Goal: Task Accomplishment & Management: Complete application form

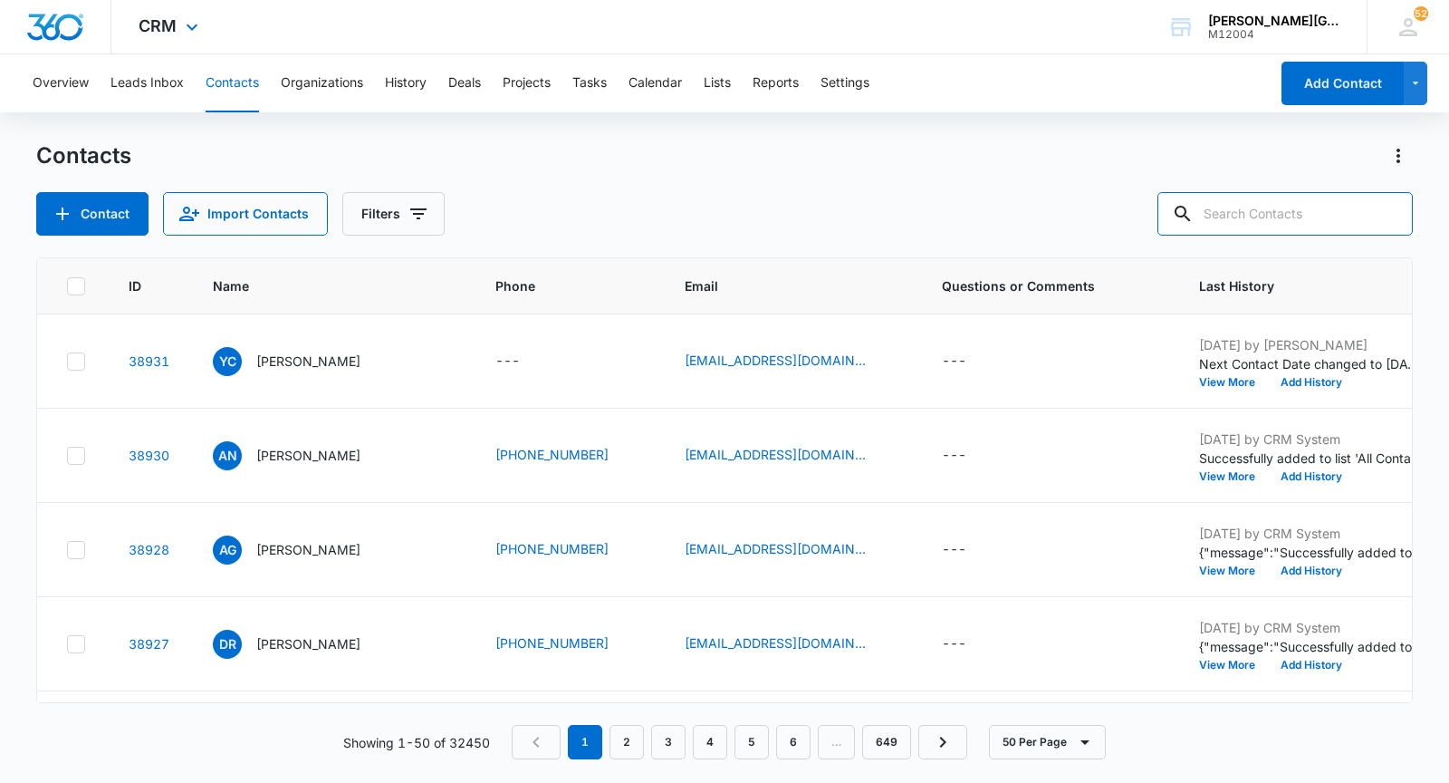
paste input "[PERSON_NAME][EMAIL_ADDRESS][PERSON_NAME][DOMAIN_NAME]"
type input "[PERSON_NAME][EMAIL_ADDRESS][PERSON_NAME][DOMAIN_NAME]"
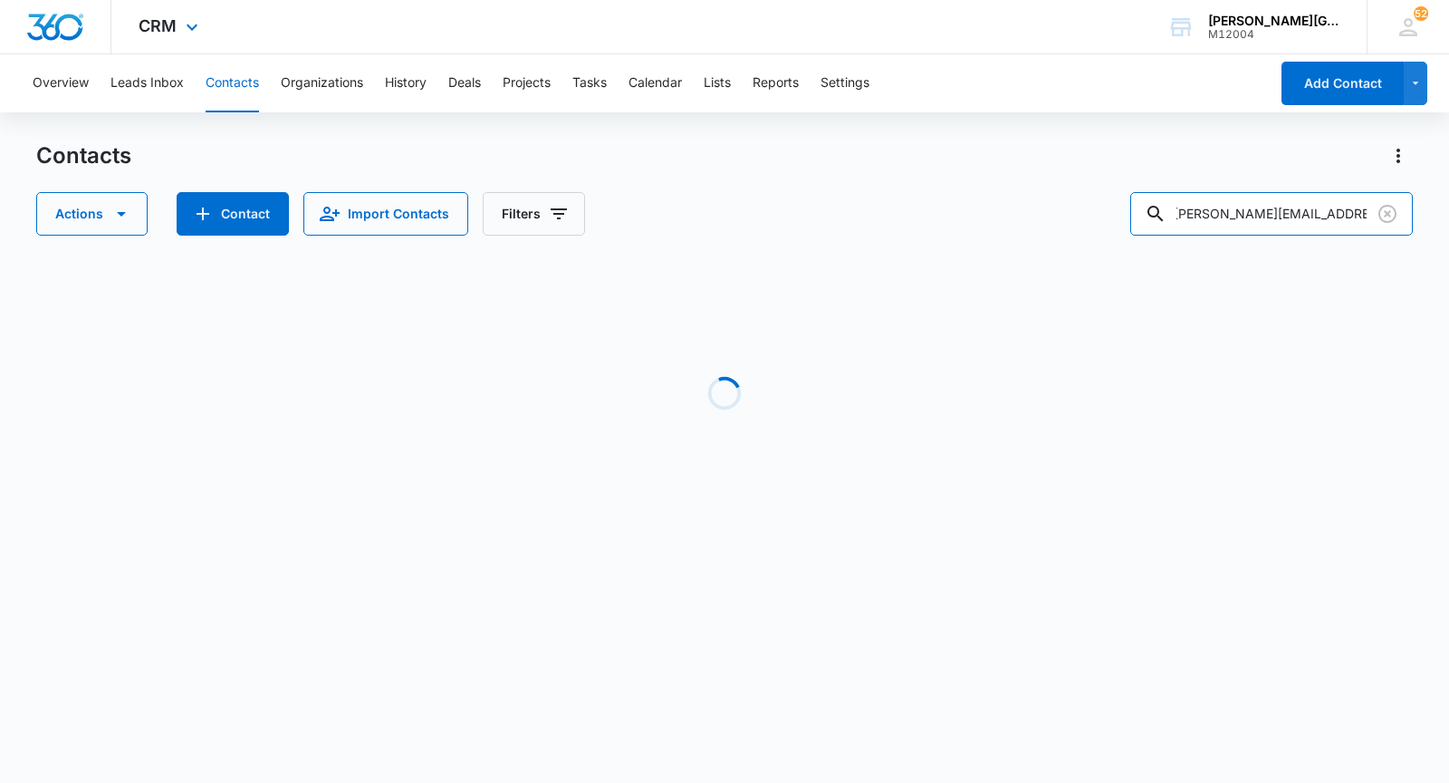
scroll to position [0, 0]
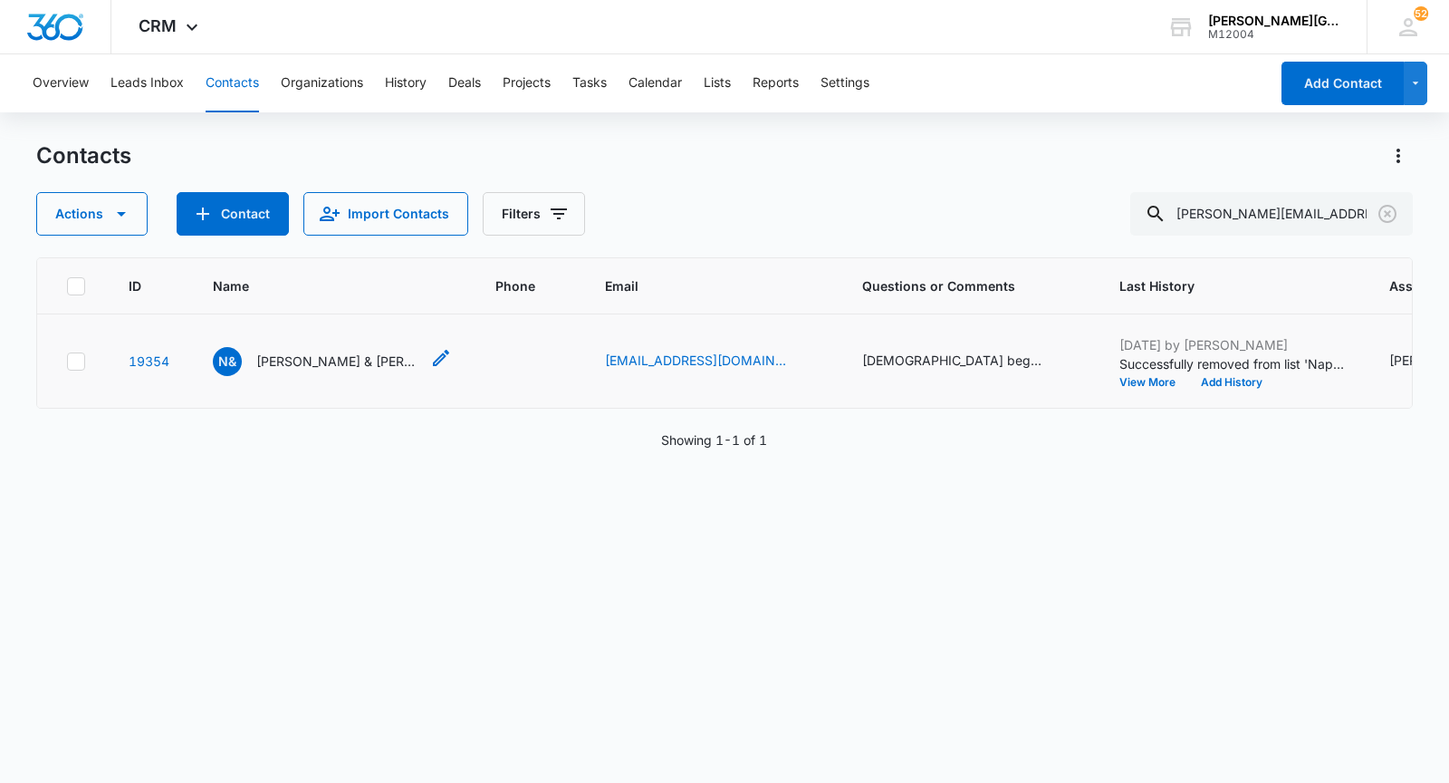
click at [315, 356] on p "[PERSON_NAME] & [PERSON_NAME]" at bounding box center [337, 360] width 163 height 19
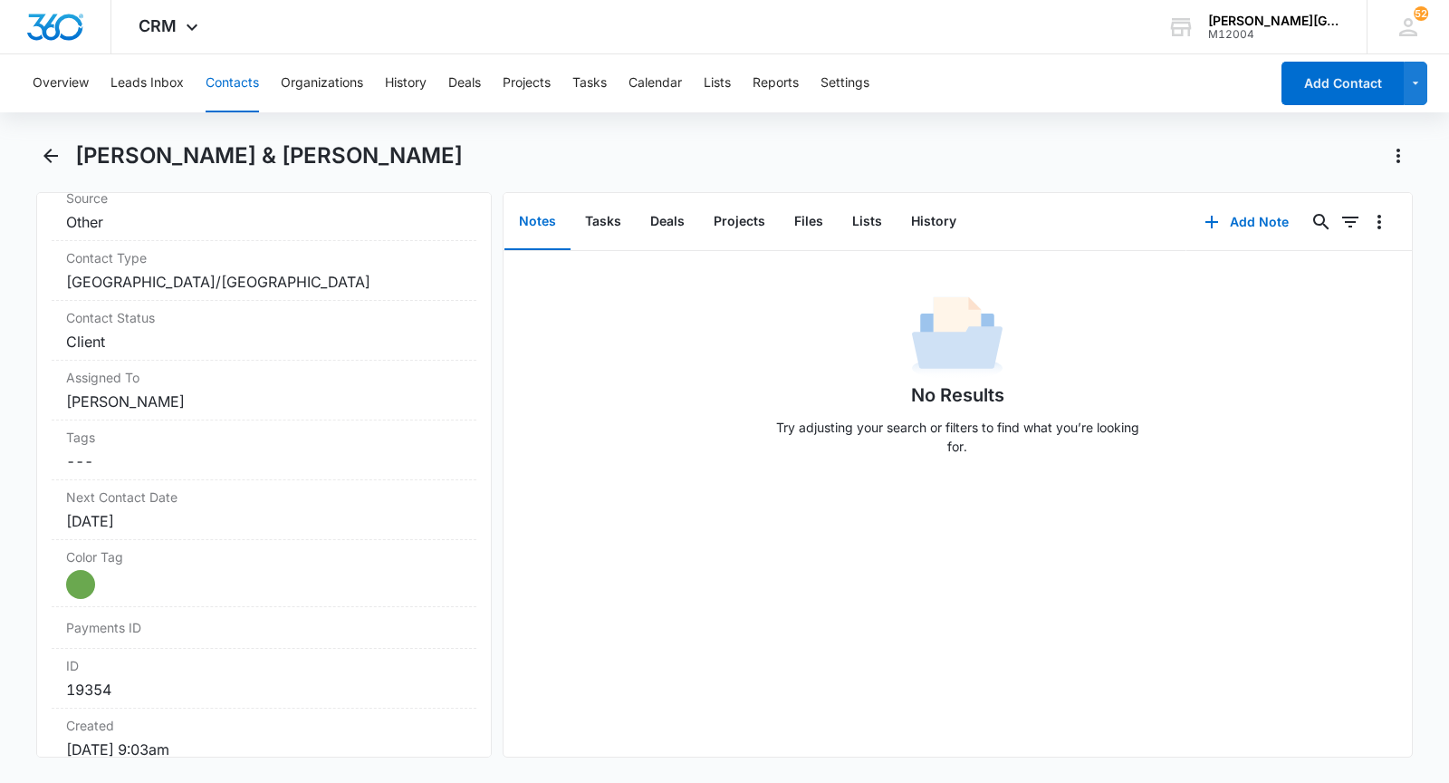
scroll to position [723, 0]
click at [209, 91] on button "Contacts" at bounding box center [232, 83] width 53 height 58
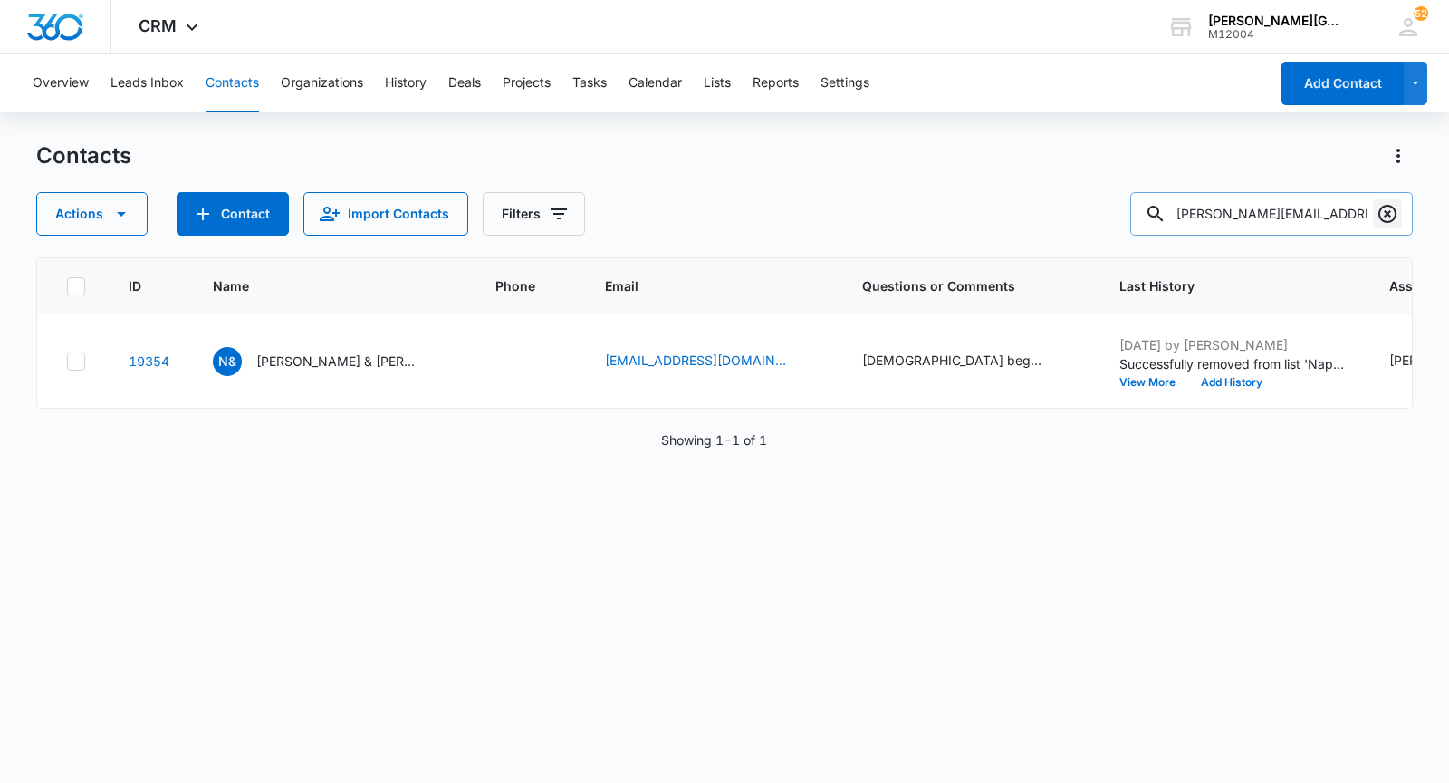
click at [1387, 212] on icon "Clear" at bounding box center [1388, 214] width 22 height 22
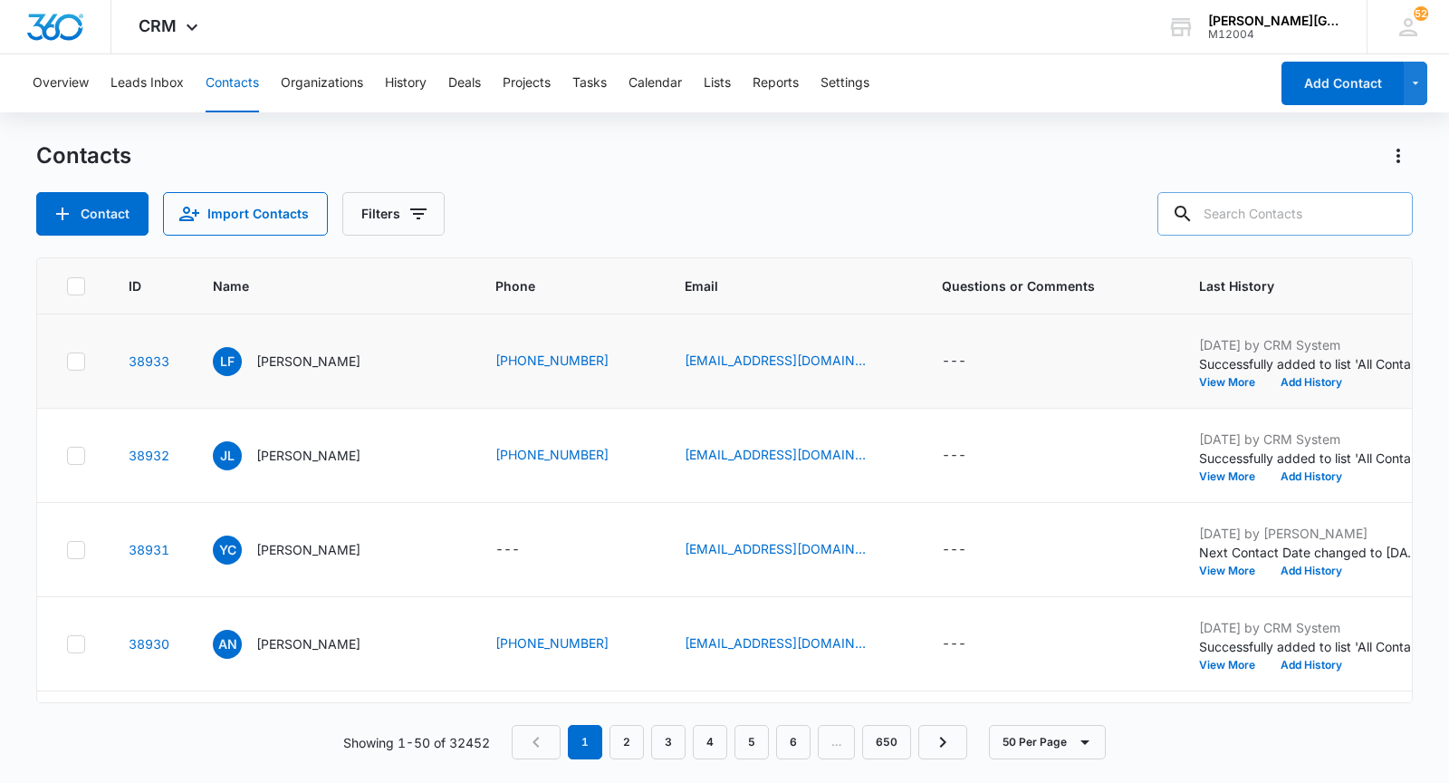
paste input "[EMAIL_ADDRESS][DOMAIN_NAME]"
type input "[EMAIL_ADDRESS][DOMAIN_NAME]"
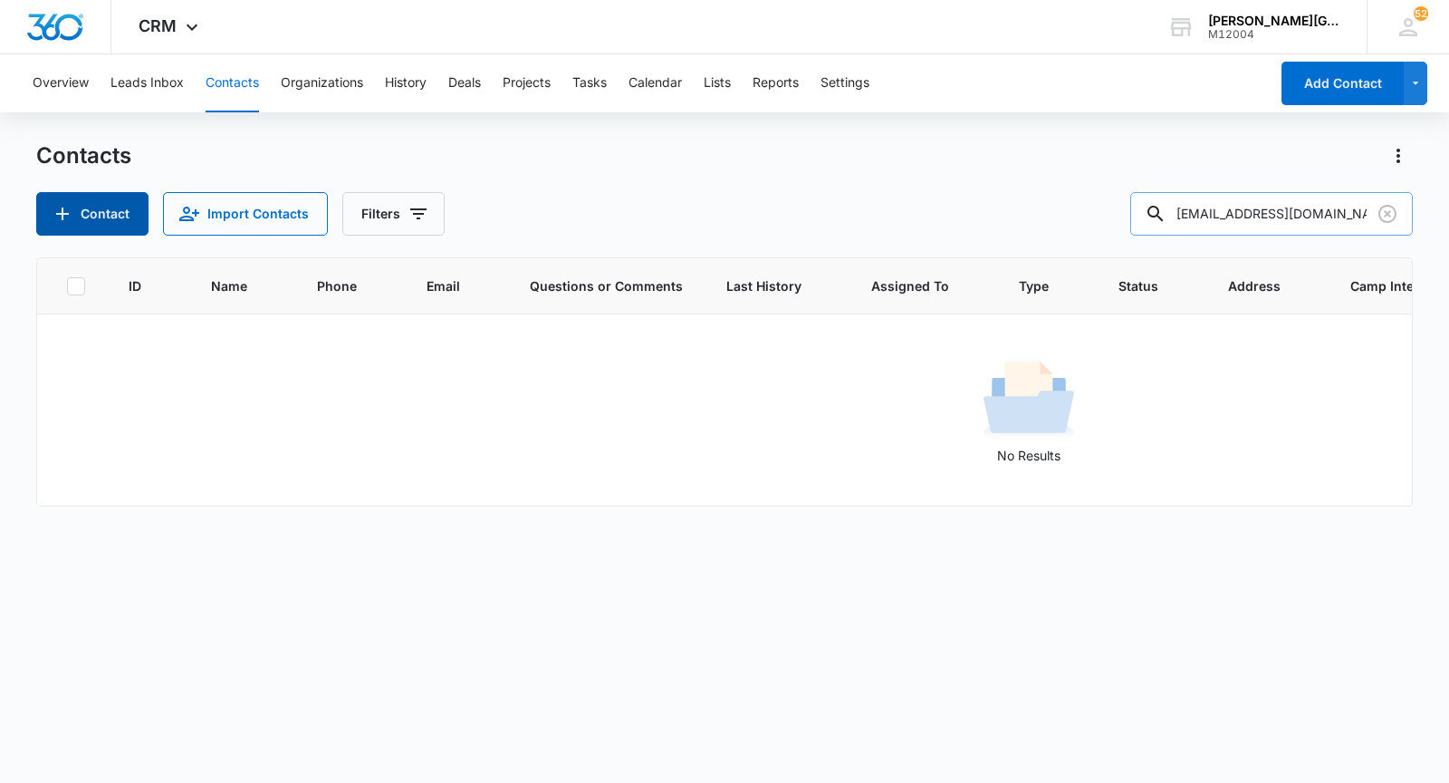
click at [101, 202] on button "Contact" at bounding box center [92, 213] width 112 height 43
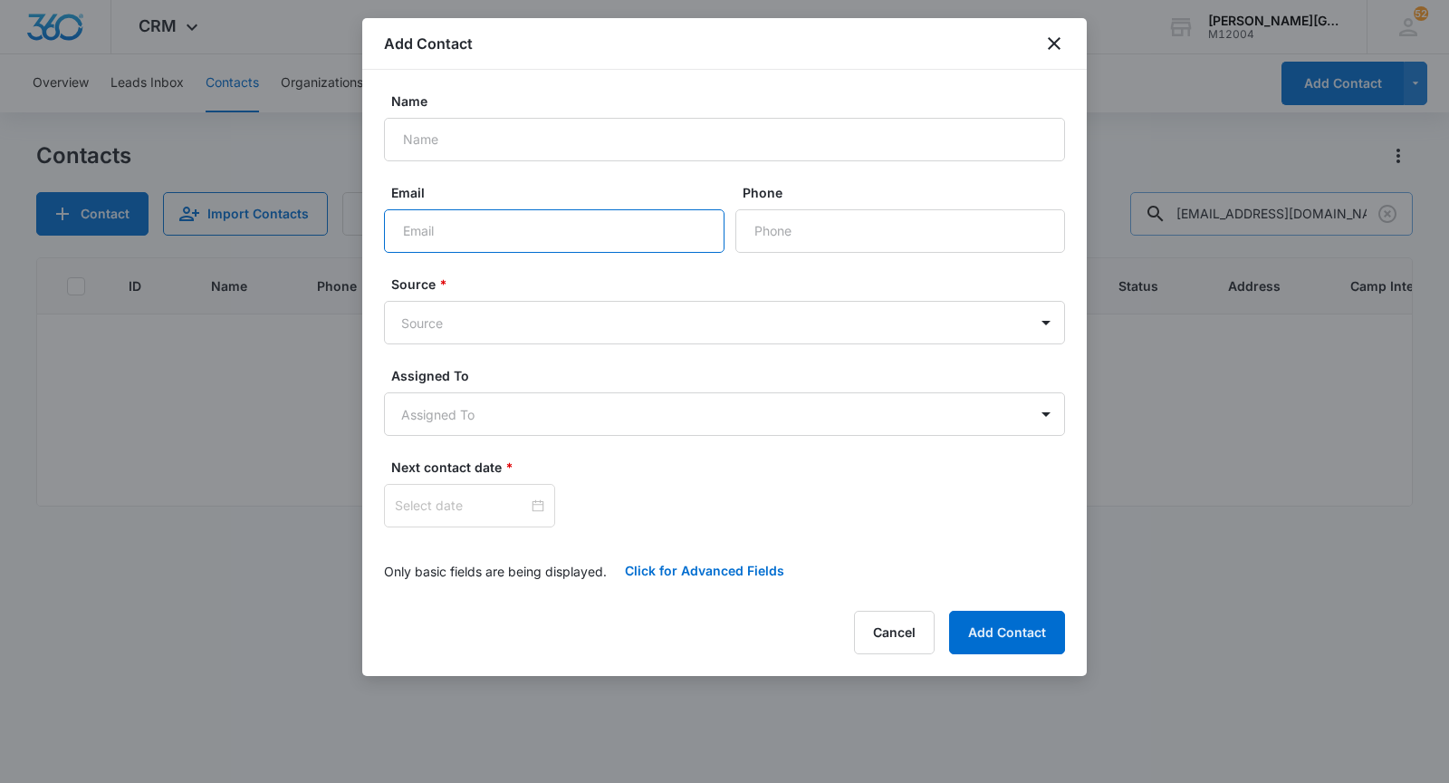
click at [589, 247] on input "Email" at bounding box center [554, 230] width 341 height 43
paste input "[EMAIL_ADDRESS][DOMAIN_NAME]"
type input "[EMAIL_ADDRESS][DOMAIN_NAME]"
click at [557, 149] on input "Name" at bounding box center [724, 139] width 681 height 43
paste input "[PERSON_NAME]"
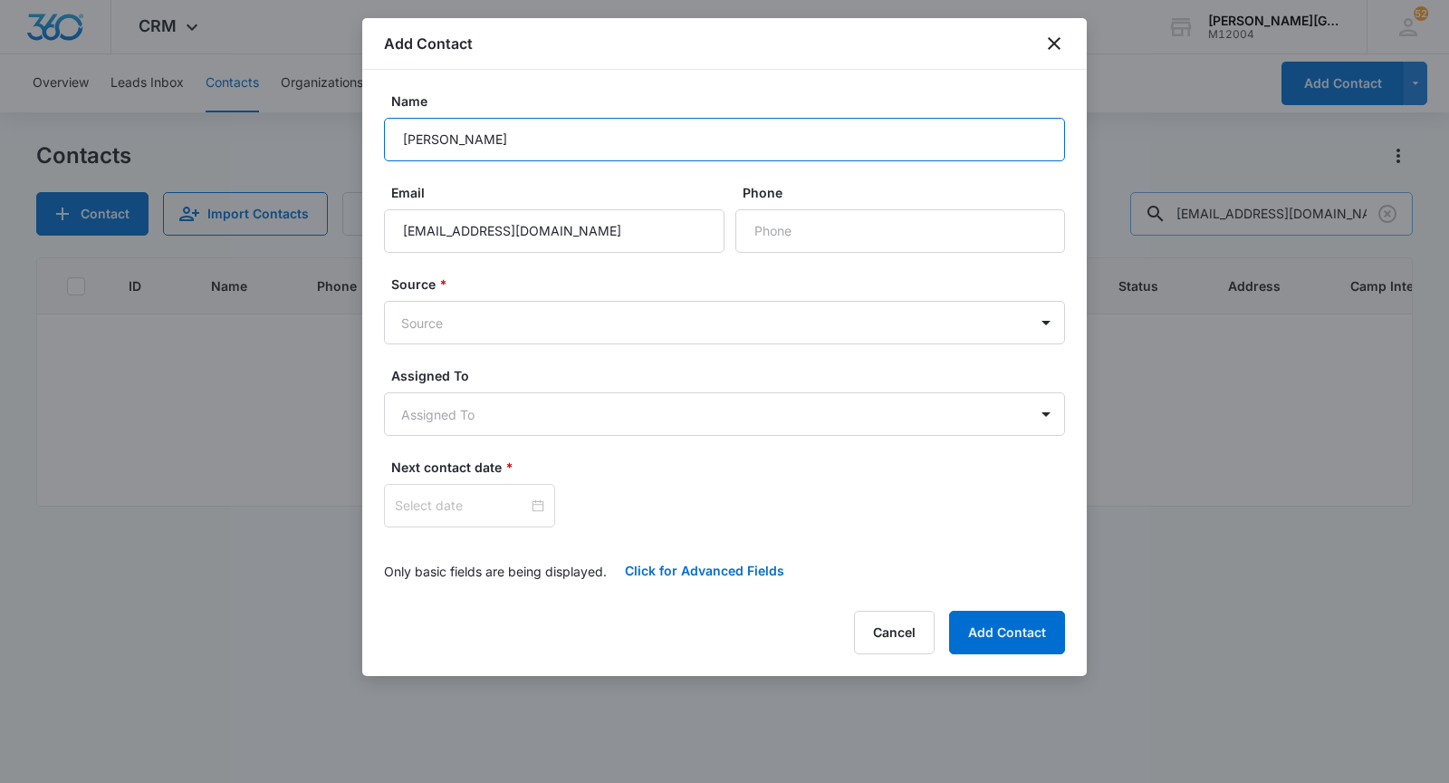
type input "[PERSON_NAME]"
click at [794, 234] on input "Phone" at bounding box center [901, 230] width 330 height 43
paste input "[PHONE_NUMBER]"
type input "[PHONE_NUMBER]"
click at [648, 322] on body "CRM Apps Reputation Websites Forms CRM Email Social Shop Payments POS Content A…" at bounding box center [724, 391] width 1449 height 783
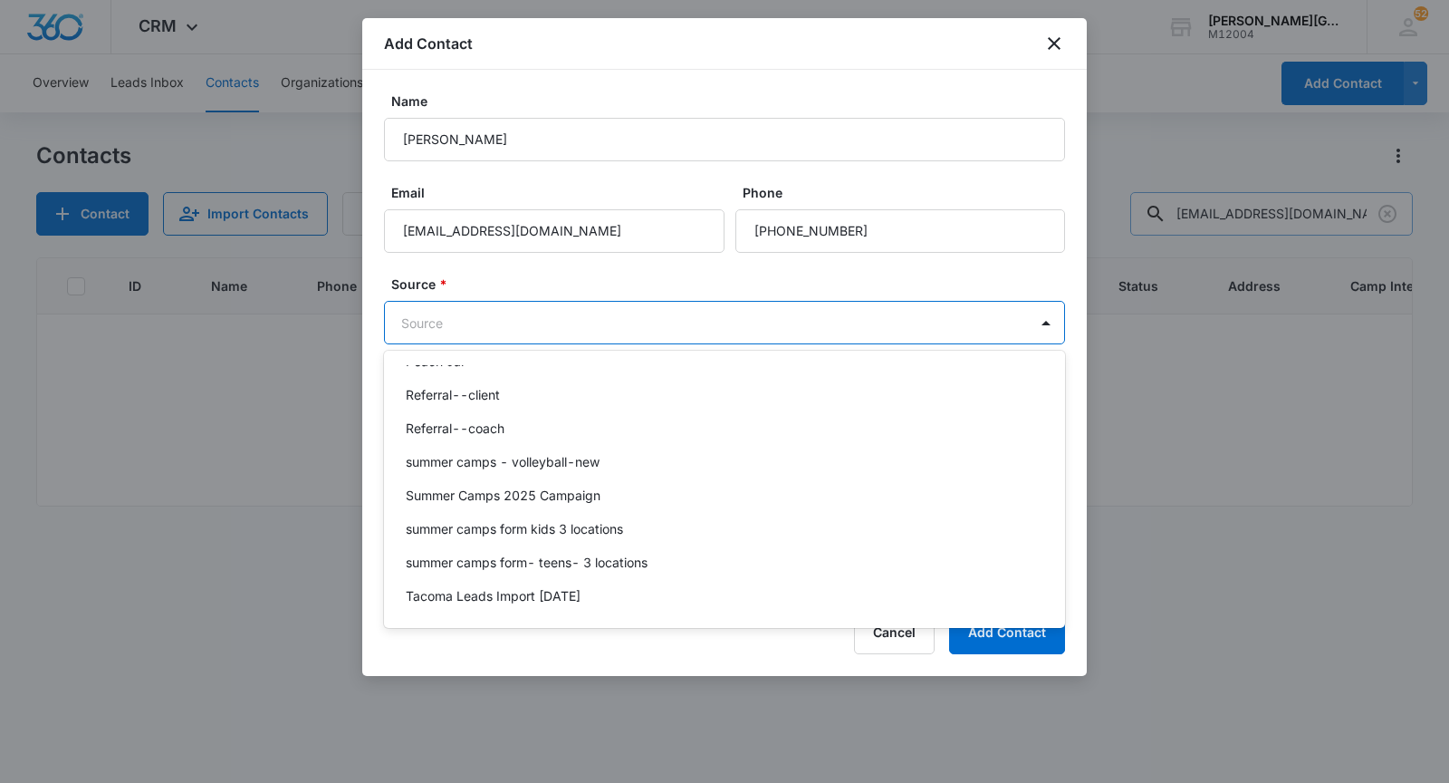
scroll to position [1300, 0]
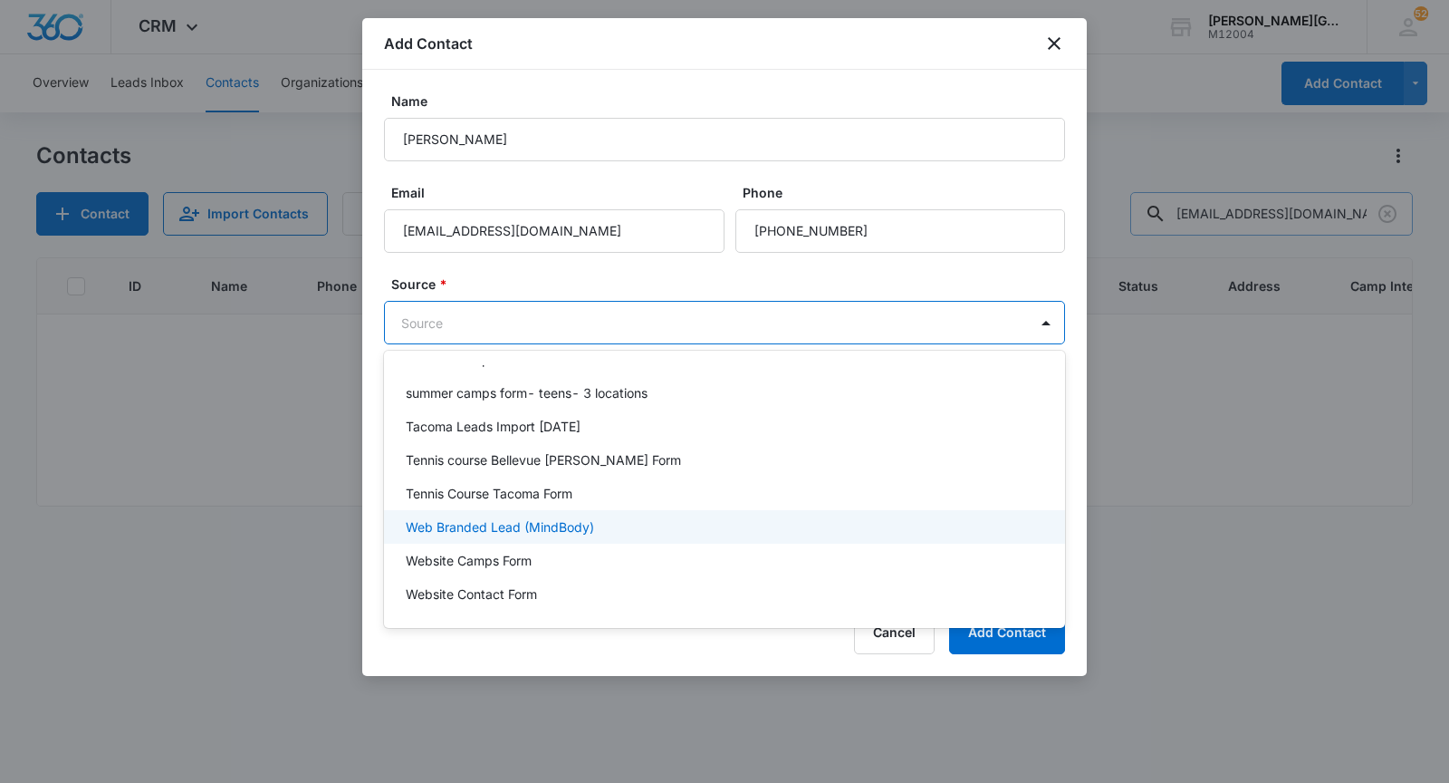
click at [550, 529] on p "Web Branded Lead (MindBody)" at bounding box center [500, 526] width 188 height 19
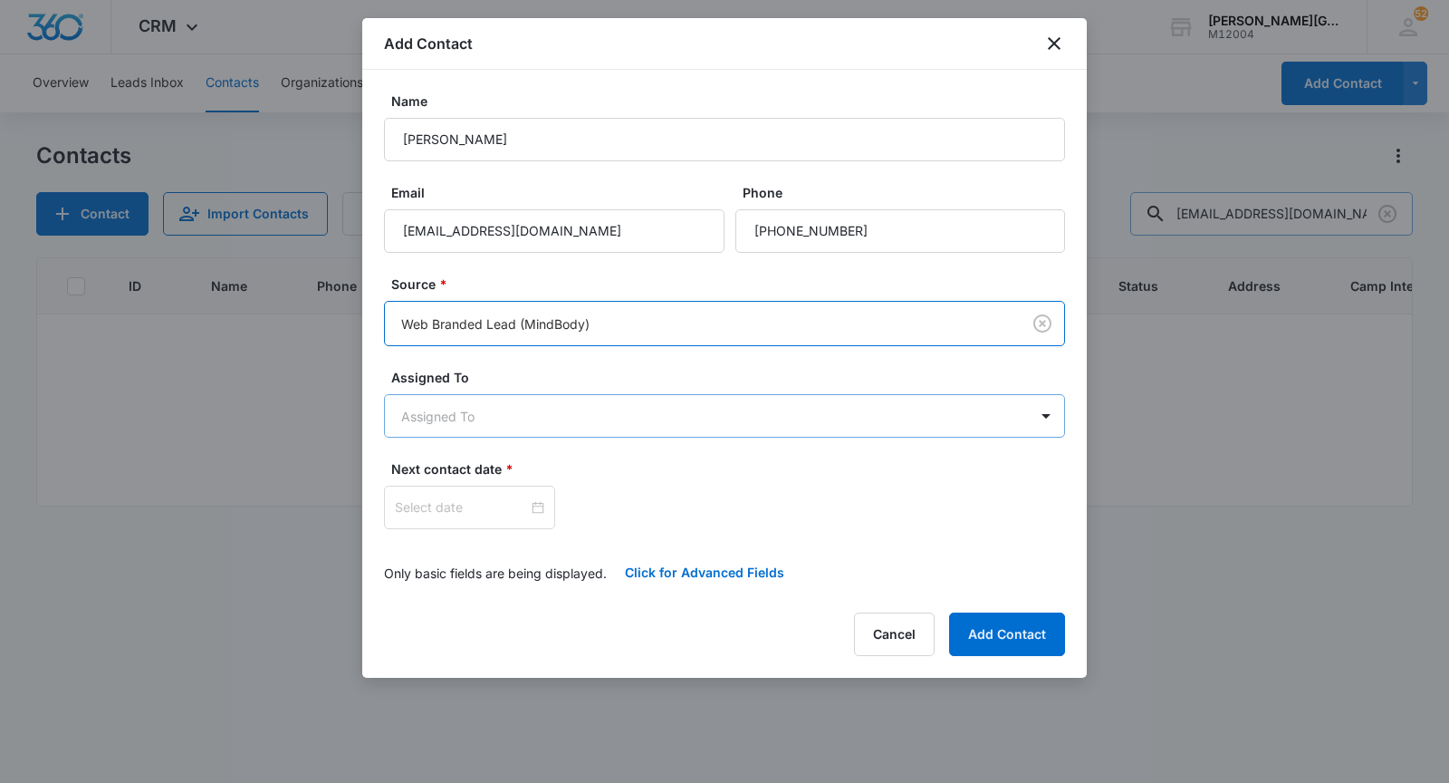
click at [533, 420] on body "CRM Apps Reputation Websites Forms CRM Email Social Shop Payments POS Content A…" at bounding box center [724, 391] width 1449 height 783
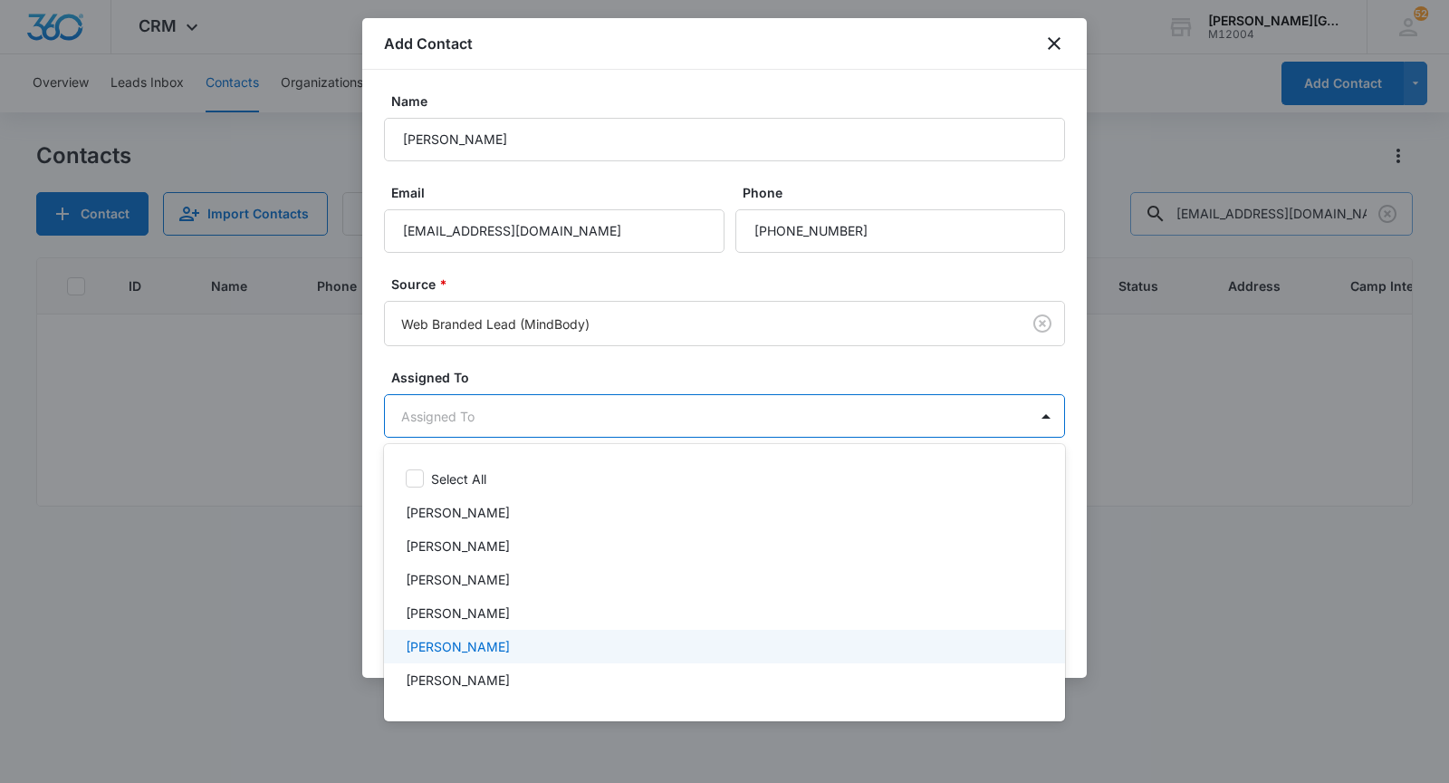
scroll to position [596, 0]
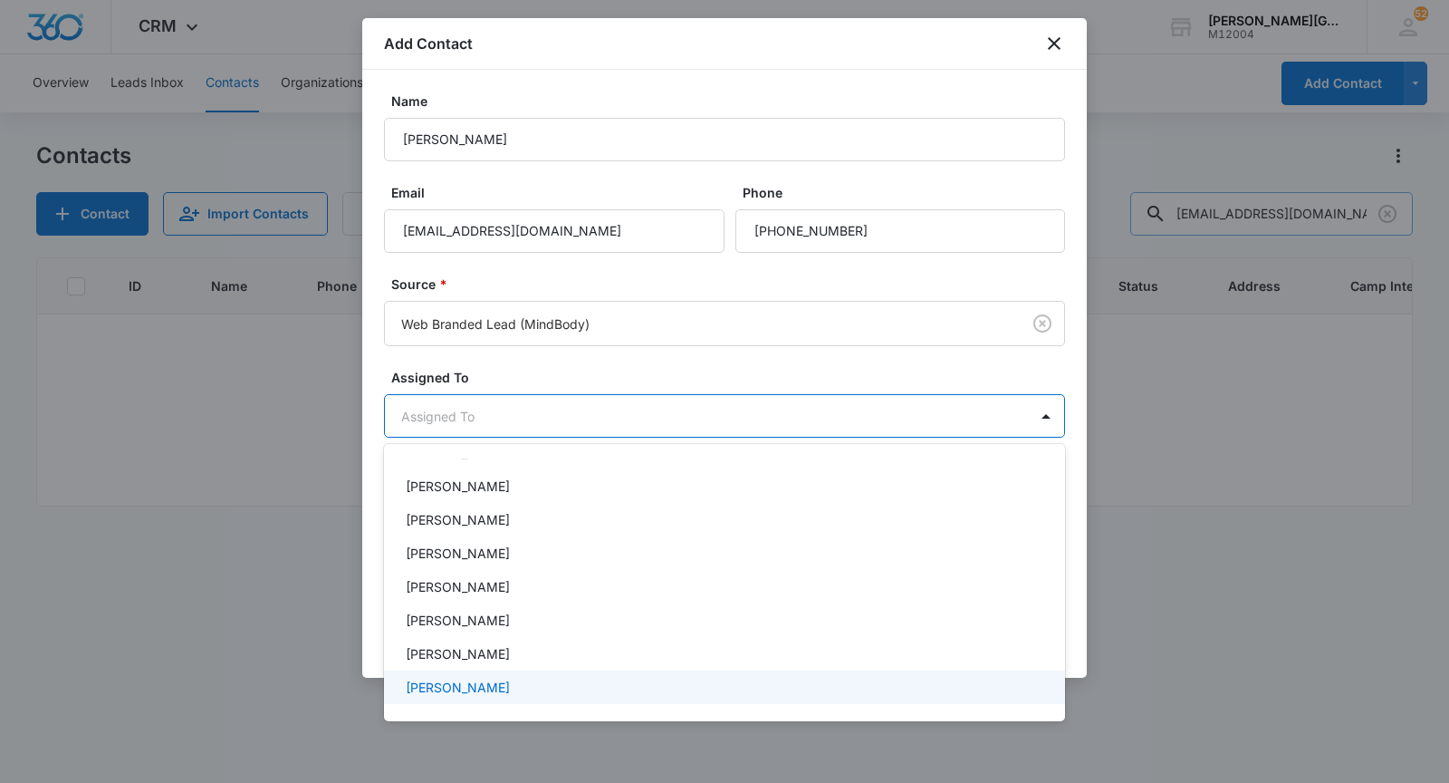
click at [468, 679] on p "[PERSON_NAME]" at bounding box center [458, 687] width 104 height 19
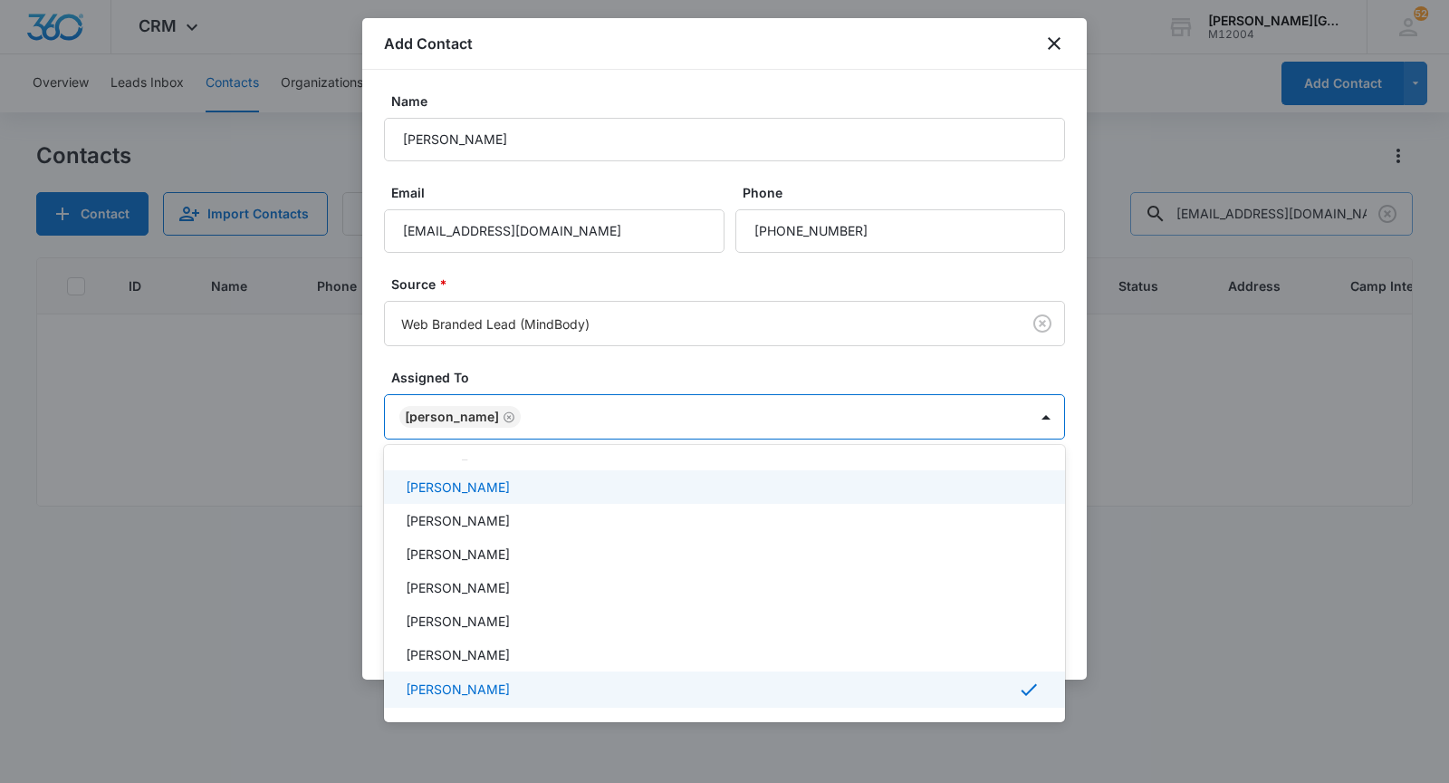
click at [561, 390] on div at bounding box center [724, 391] width 1449 height 783
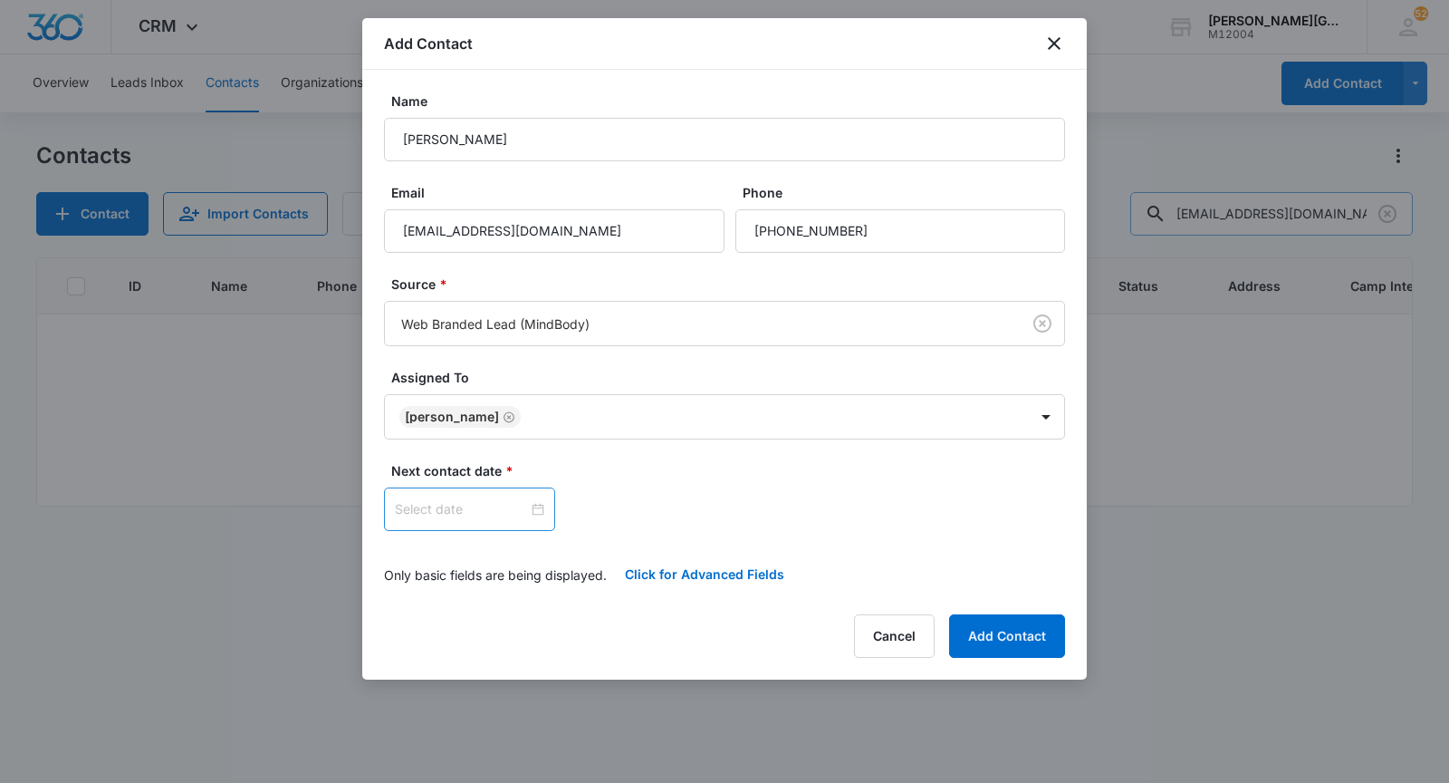
click at [466, 507] on input at bounding box center [461, 509] width 133 height 20
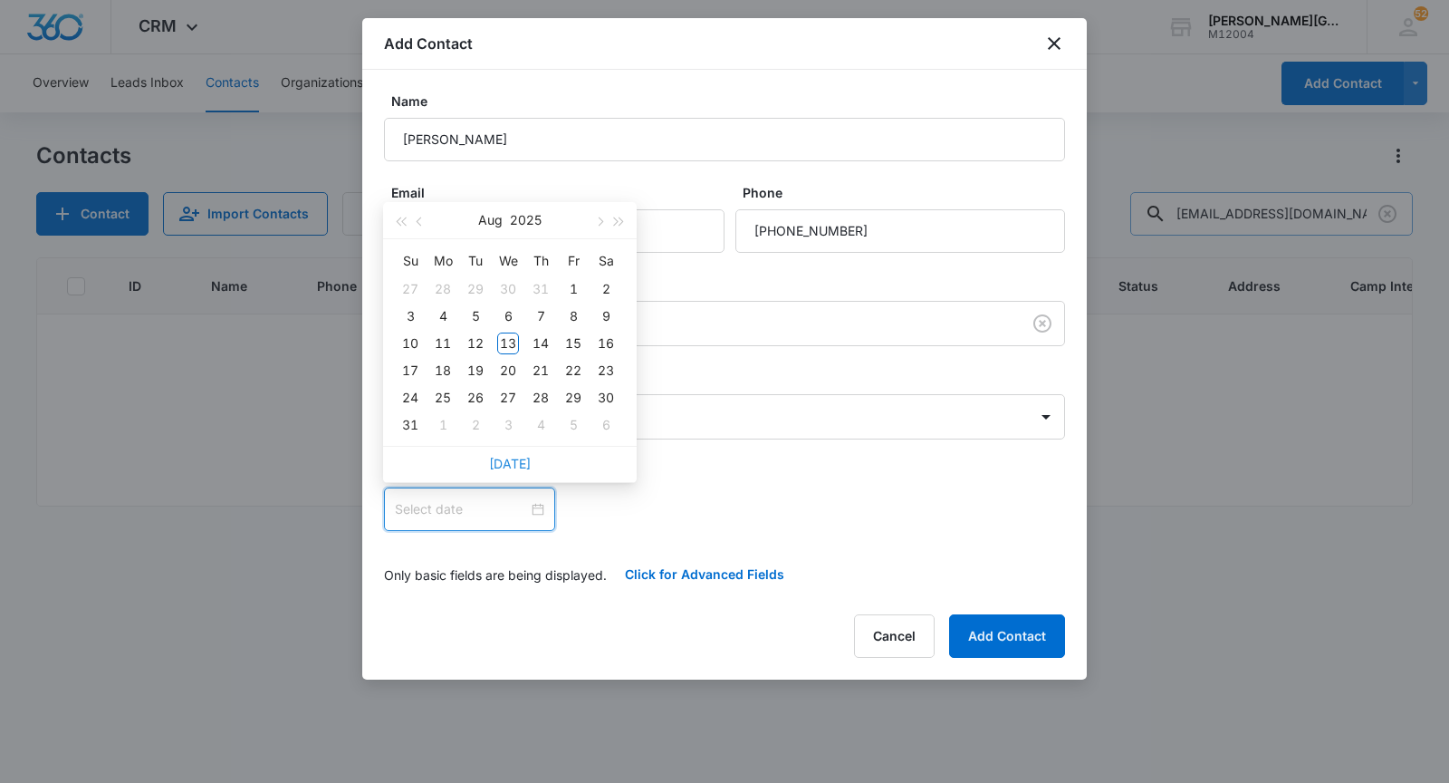
click at [505, 467] on link "[DATE]" at bounding box center [510, 463] width 42 height 15
type input "[DATE]"
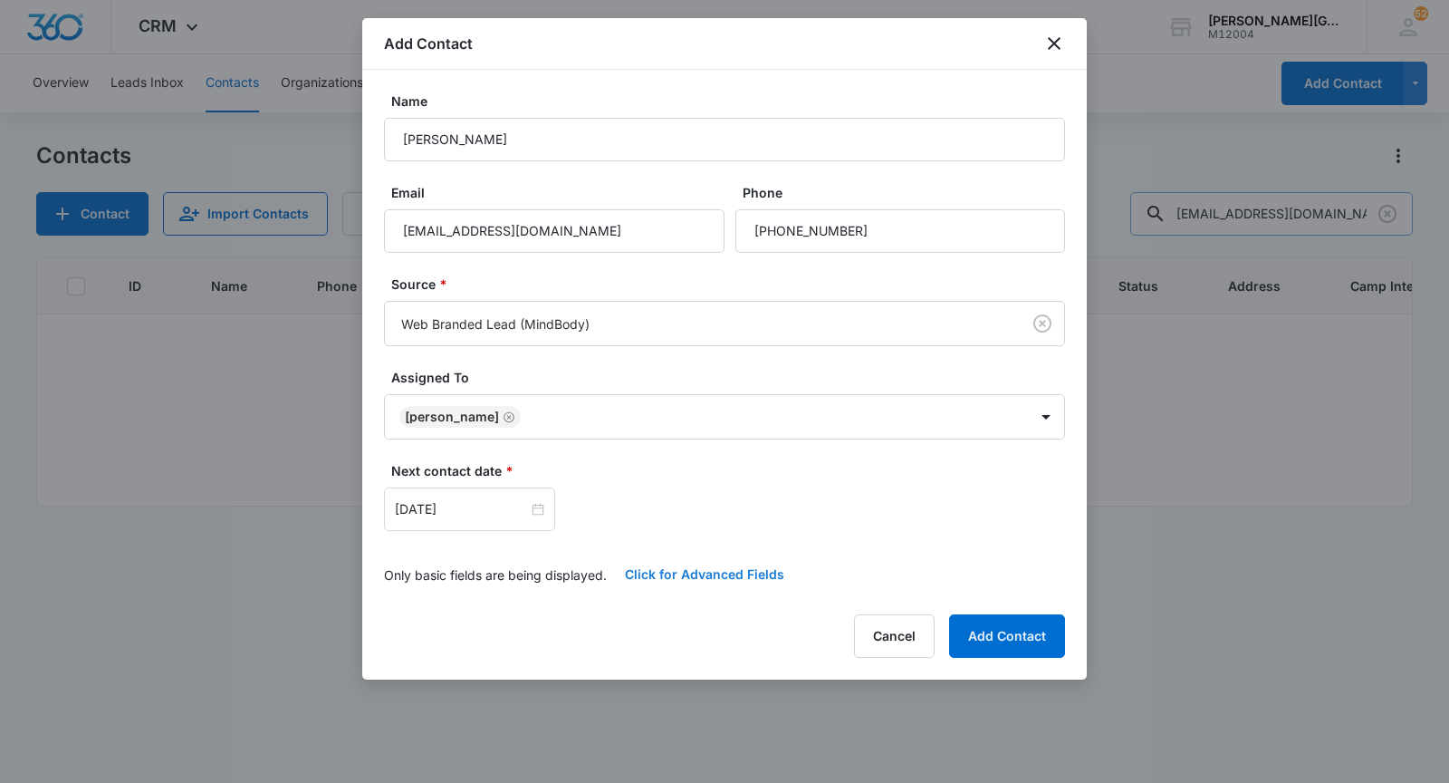
click at [669, 563] on button "Click for Advanced Fields" at bounding box center [705, 574] width 196 height 43
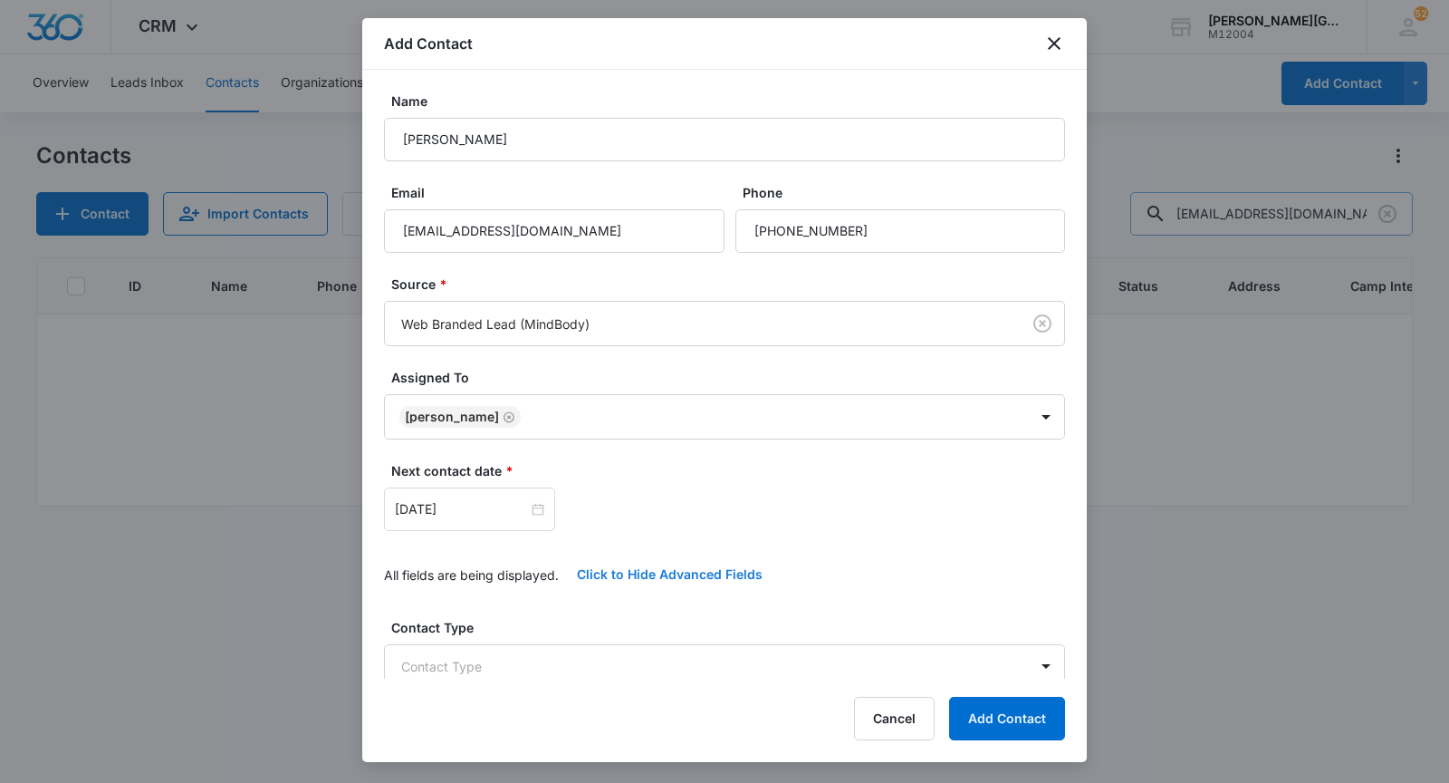
scroll to position [364, 0]
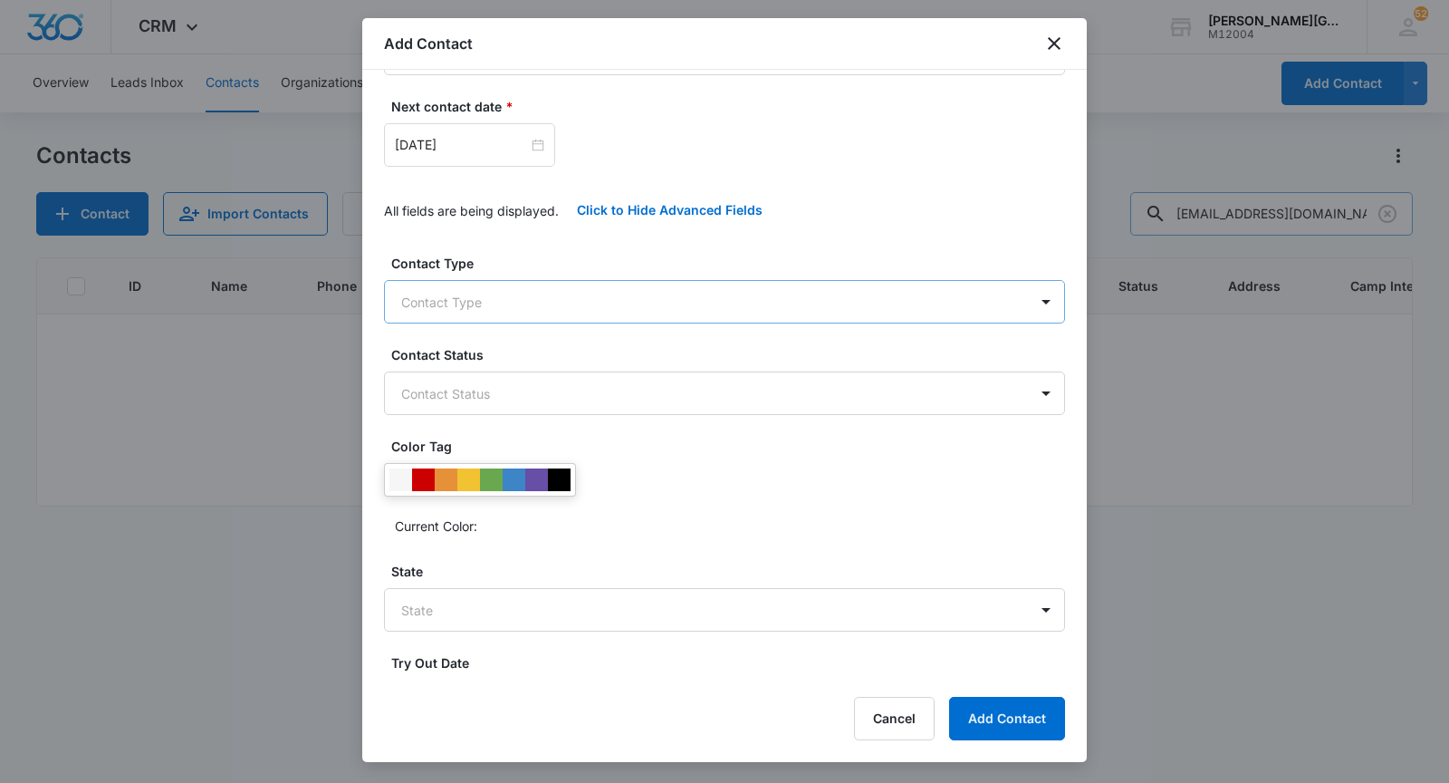
click at [505, 301] on body "CRM Apps Reputation Websites Forms CRM Email Social Shop Payments POS Content A…" at bounding box center [724, 391] width 1449 height 783
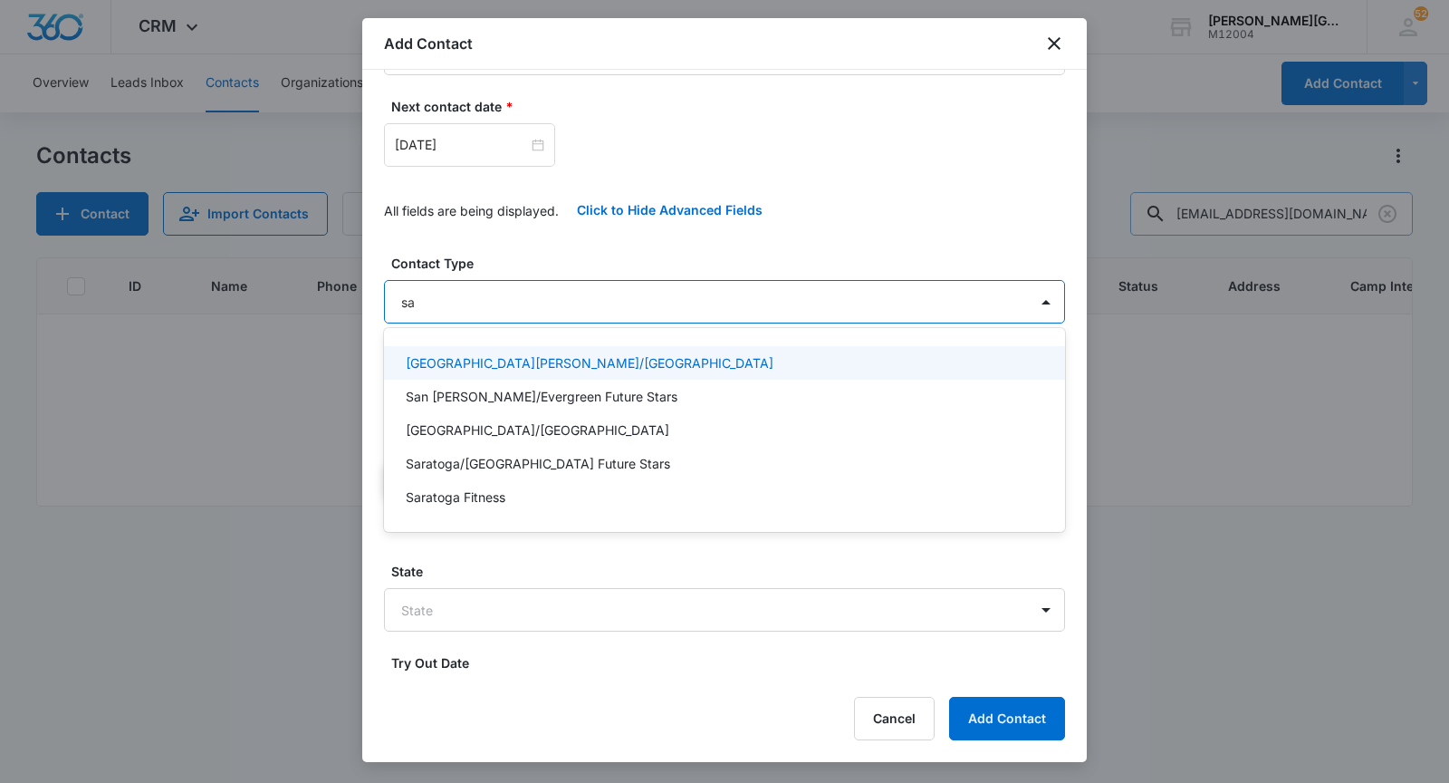
type input "sar"
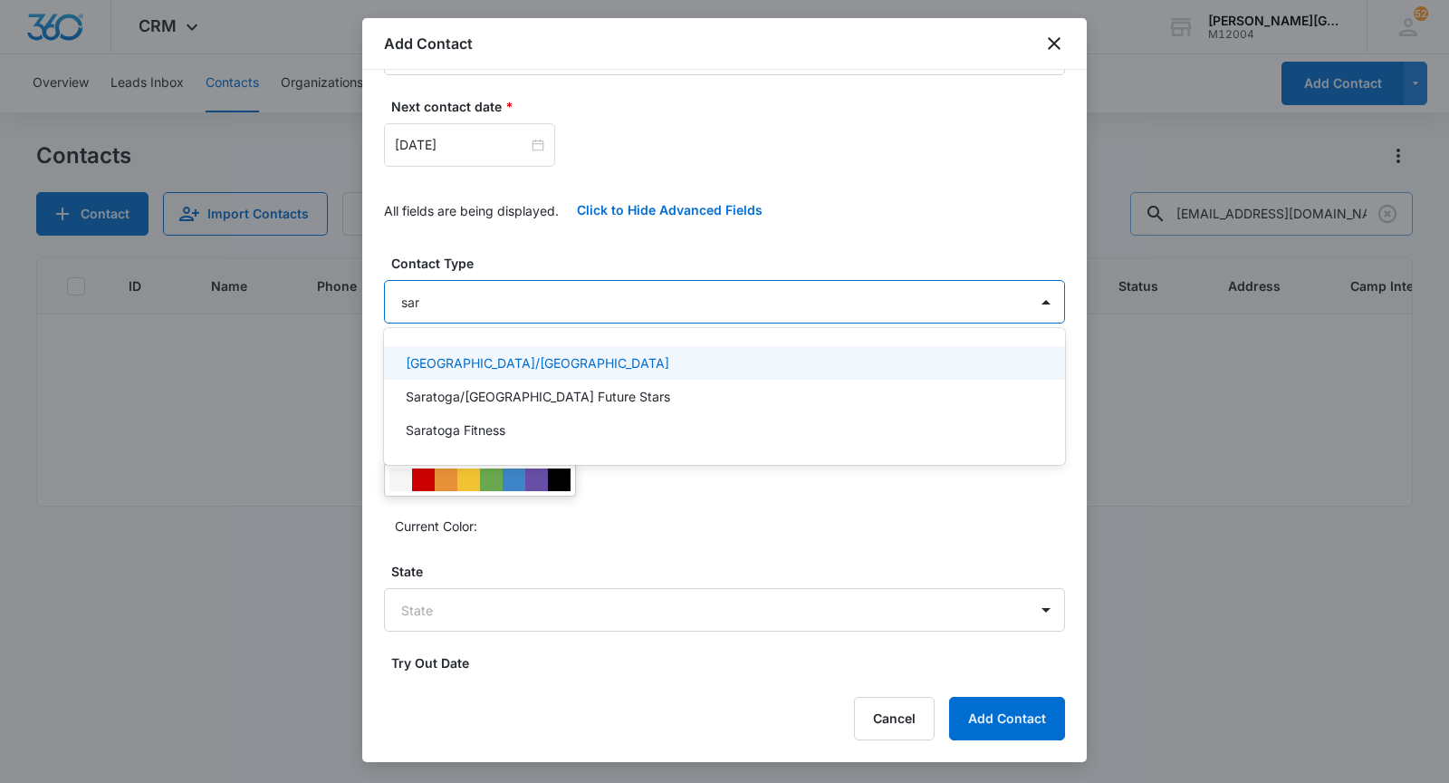
click at [476, 363] on p "[GEOGRAPHIC_DATA]/[GEOGRAPHIC_DATA]" at bounding box center [538, 362] width 264 height 19
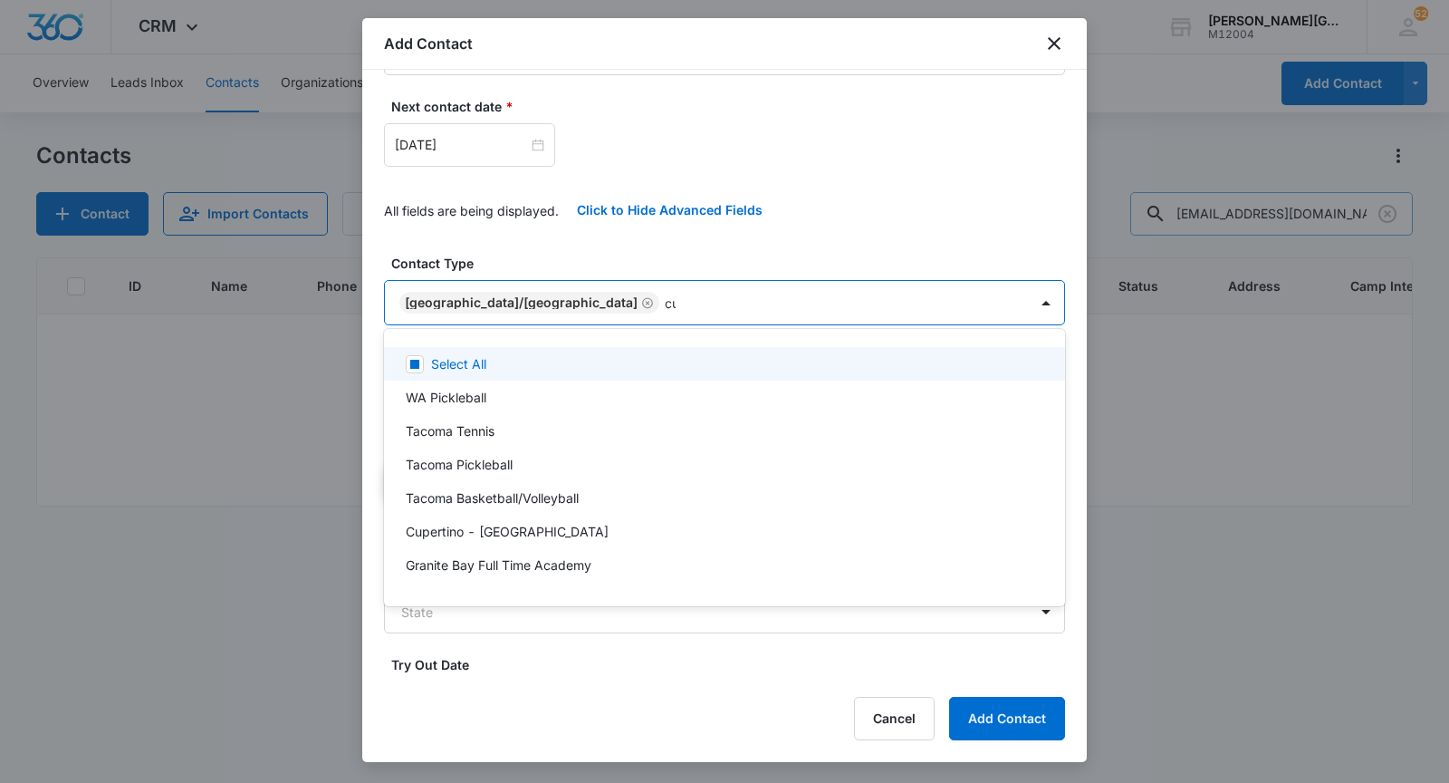
type input "cup"
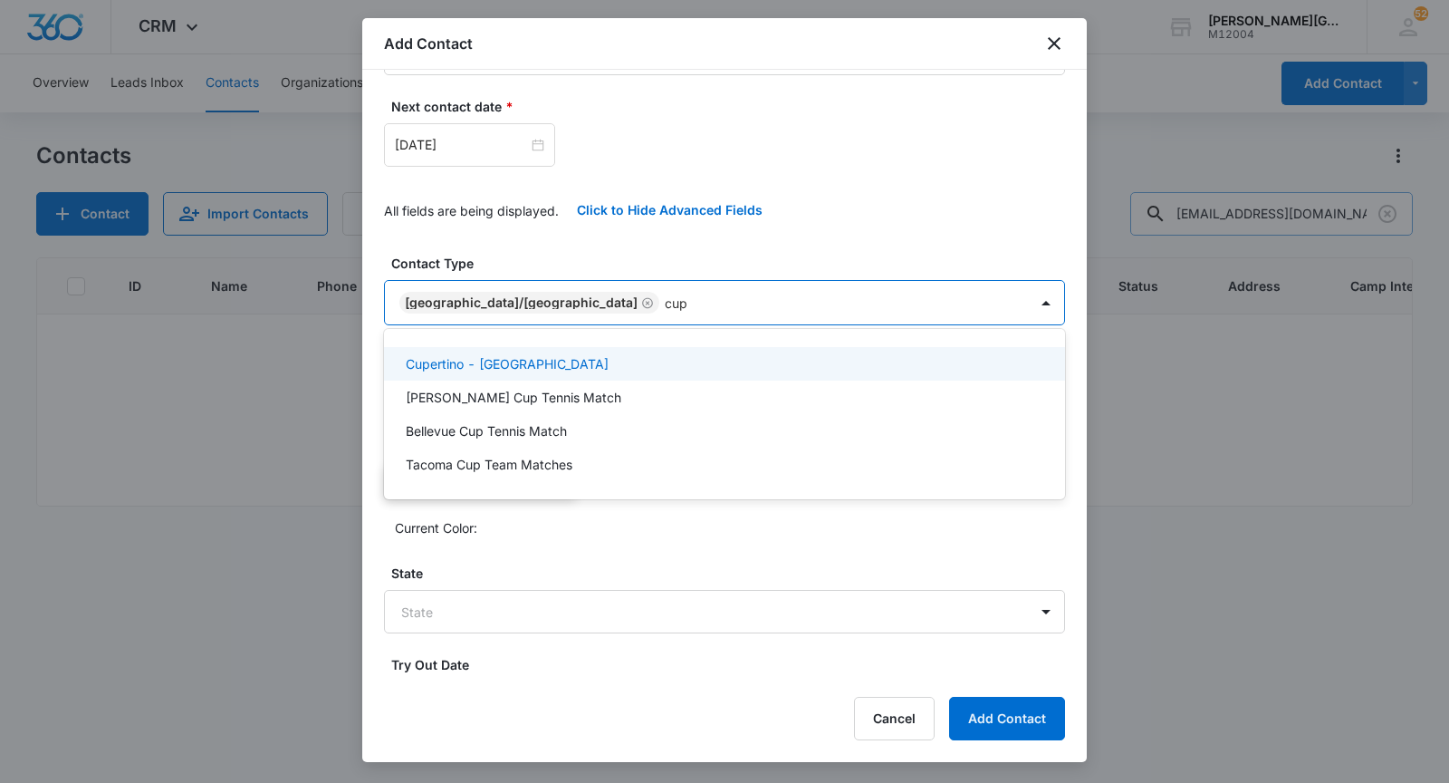
click at [470, 376] on div "Cupertino - [GEOGRAPHIC_DATA]" at bounding box center [724, 364] width 681 height 34
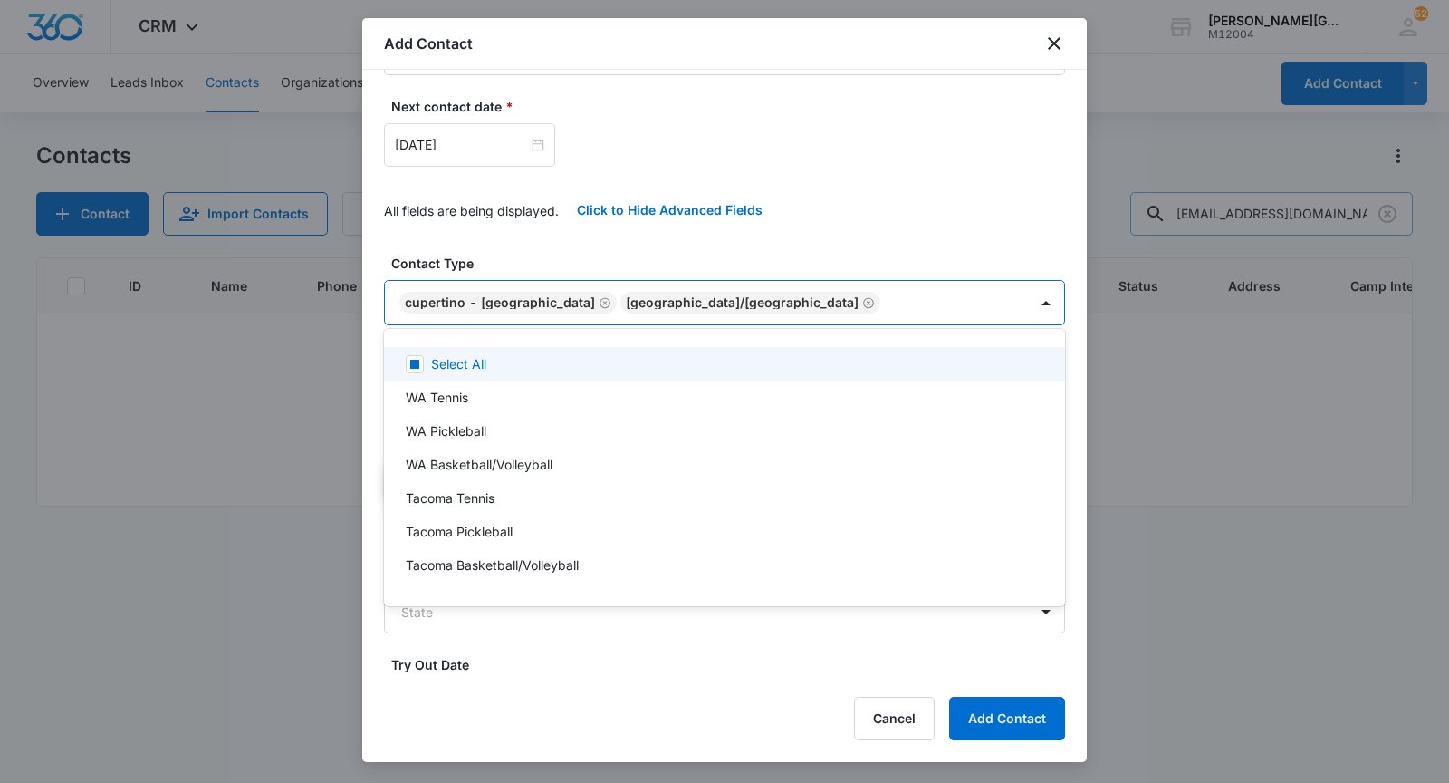
click at [544, 255] on div at bounding box center [724, 391] width 1449 height 783
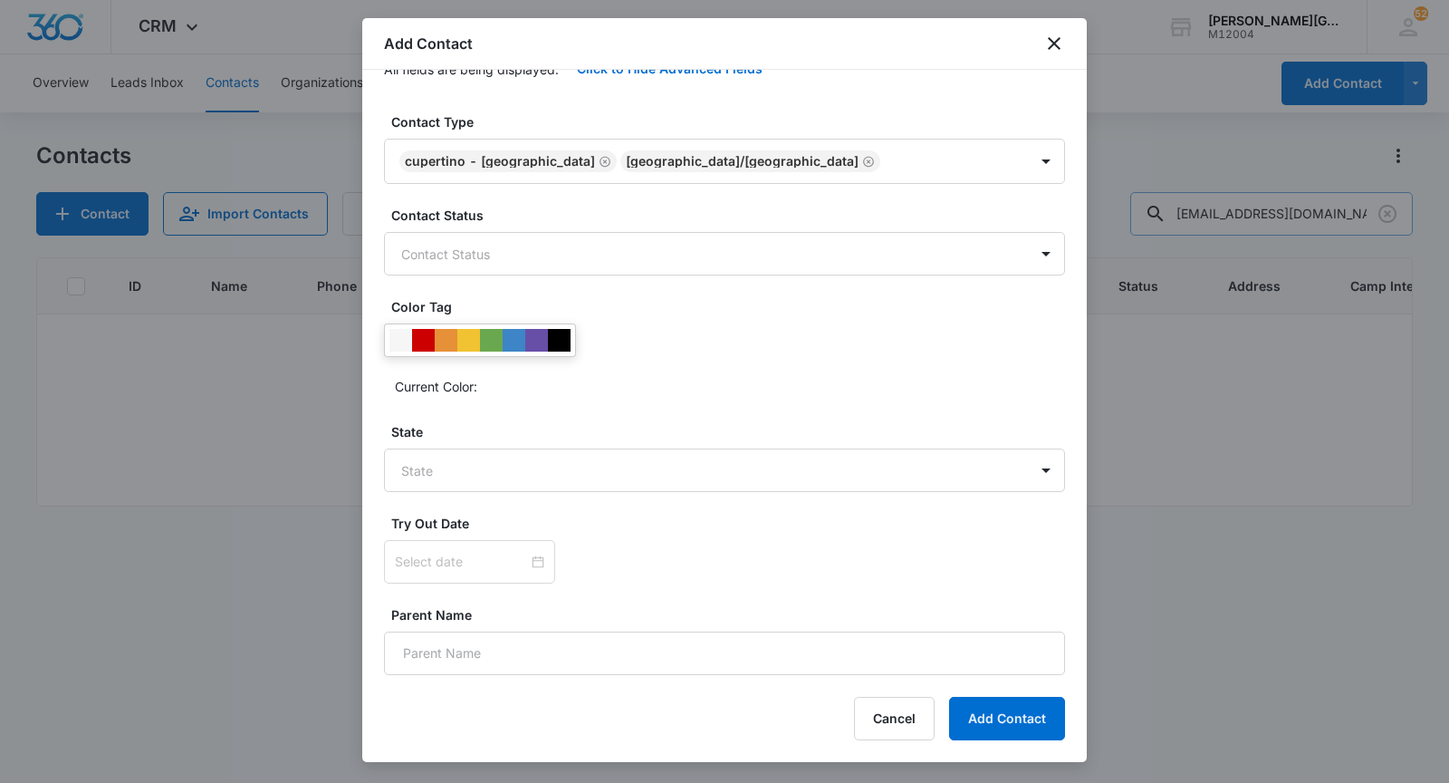
scroll to position [517, 0]
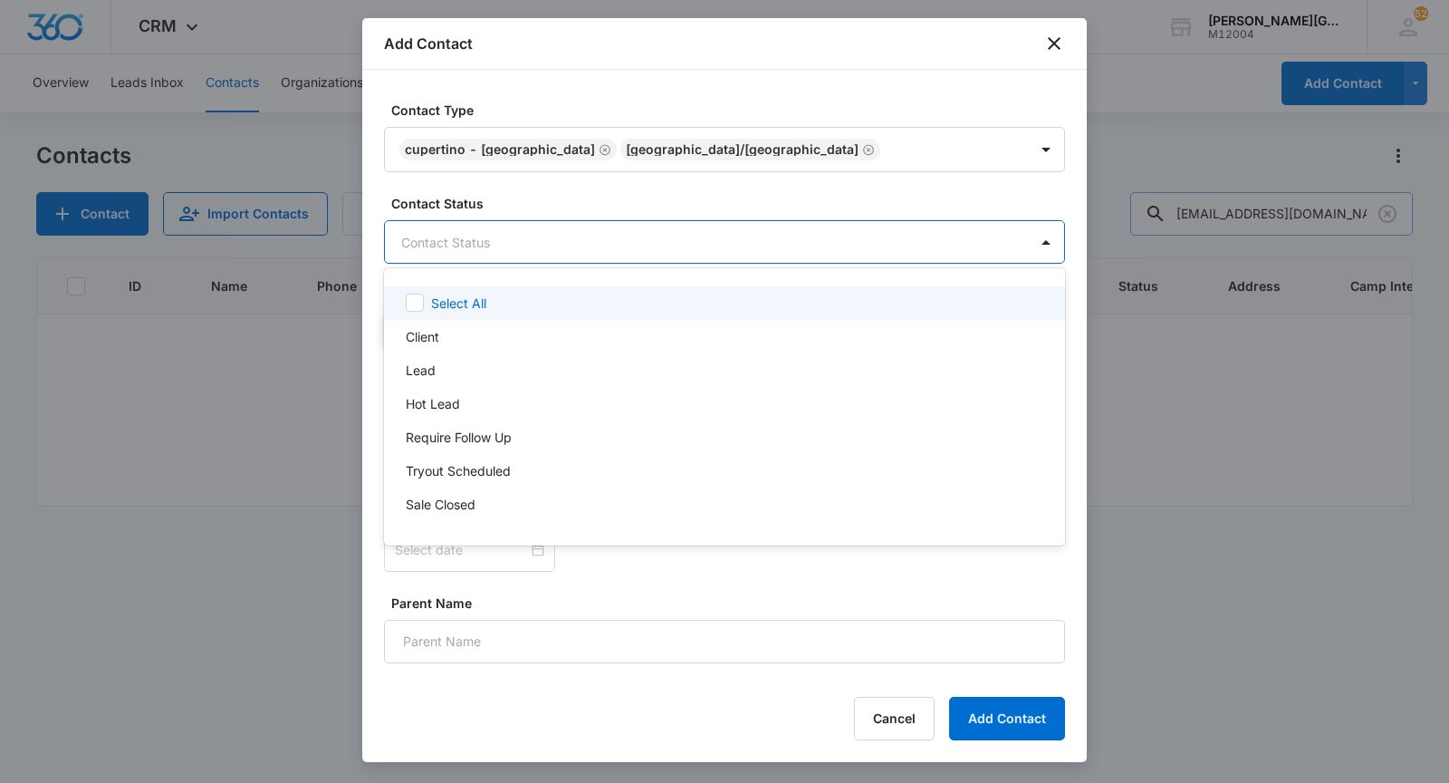
click at [504, 241] on body "CRM Apps Reputation Websites Forms CRM Email Social Shop Payments POS Content A…" at bounding box center [724, 391] width 1449 height 783
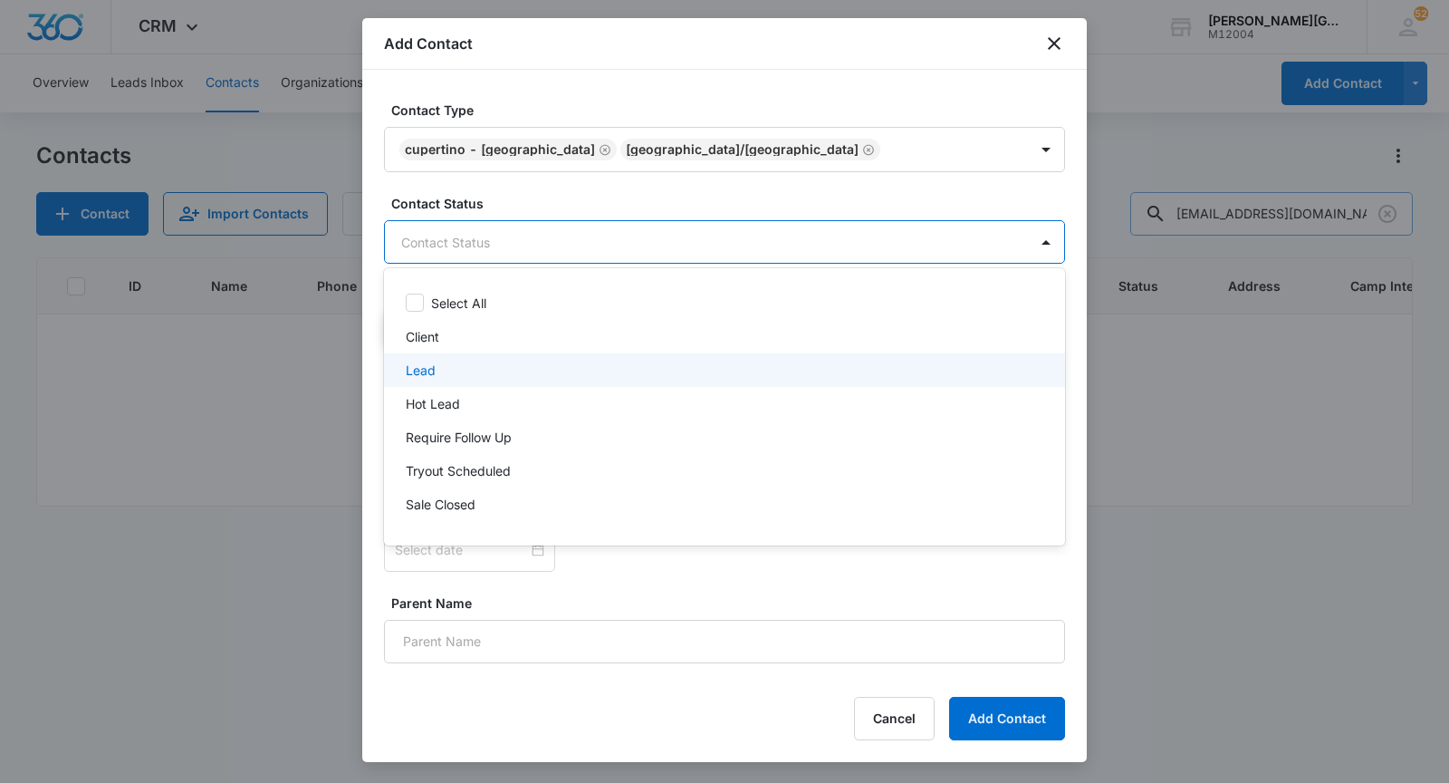
click at [457, 361] on div "Lead" at bounding box center [723, 370] width 634 height 19
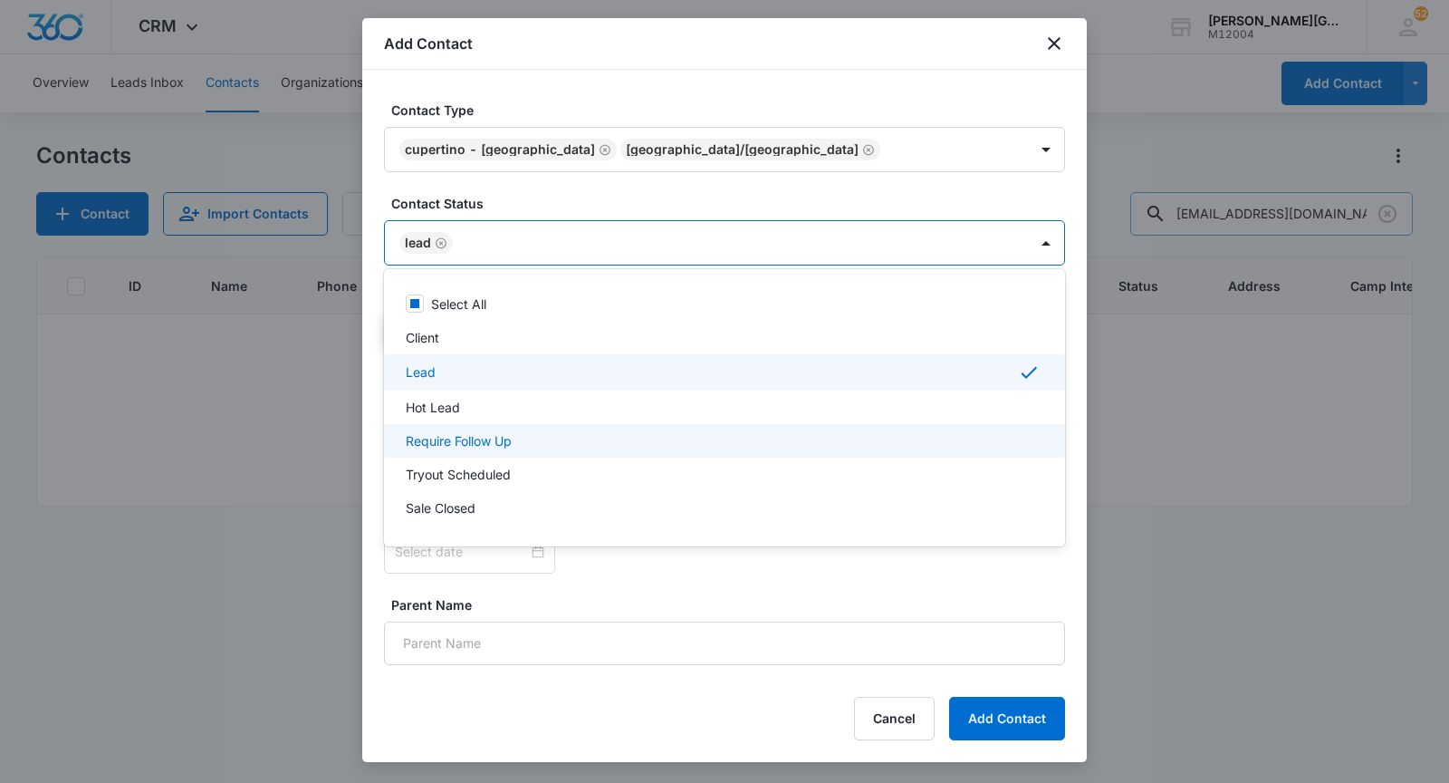
click at [465, 431] on p "Require Follow Up" at bounding box center [459, 440] width 106 height 19
click at [583, 207] on div at bounding box center [724, 391] width 1449 height 783
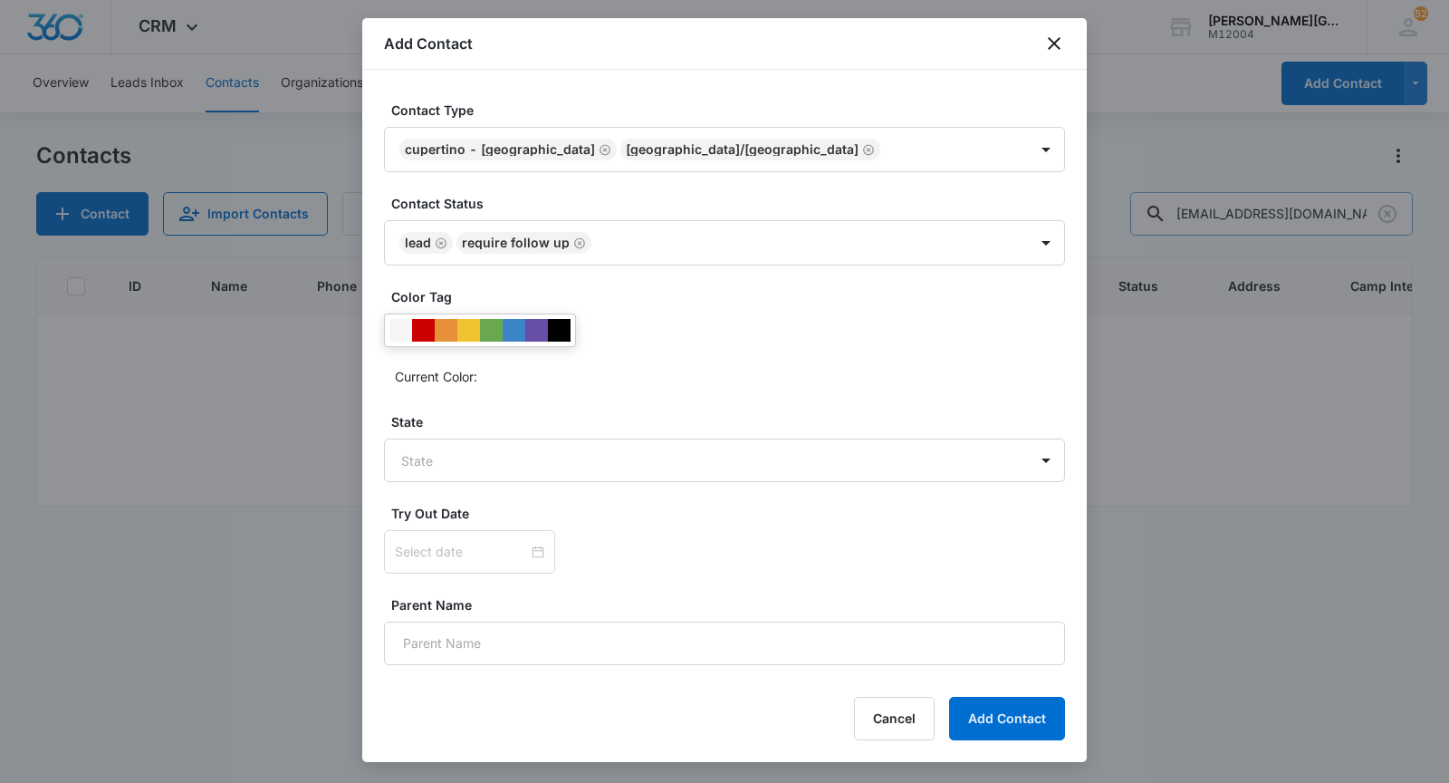
scroll to position [574, 0]
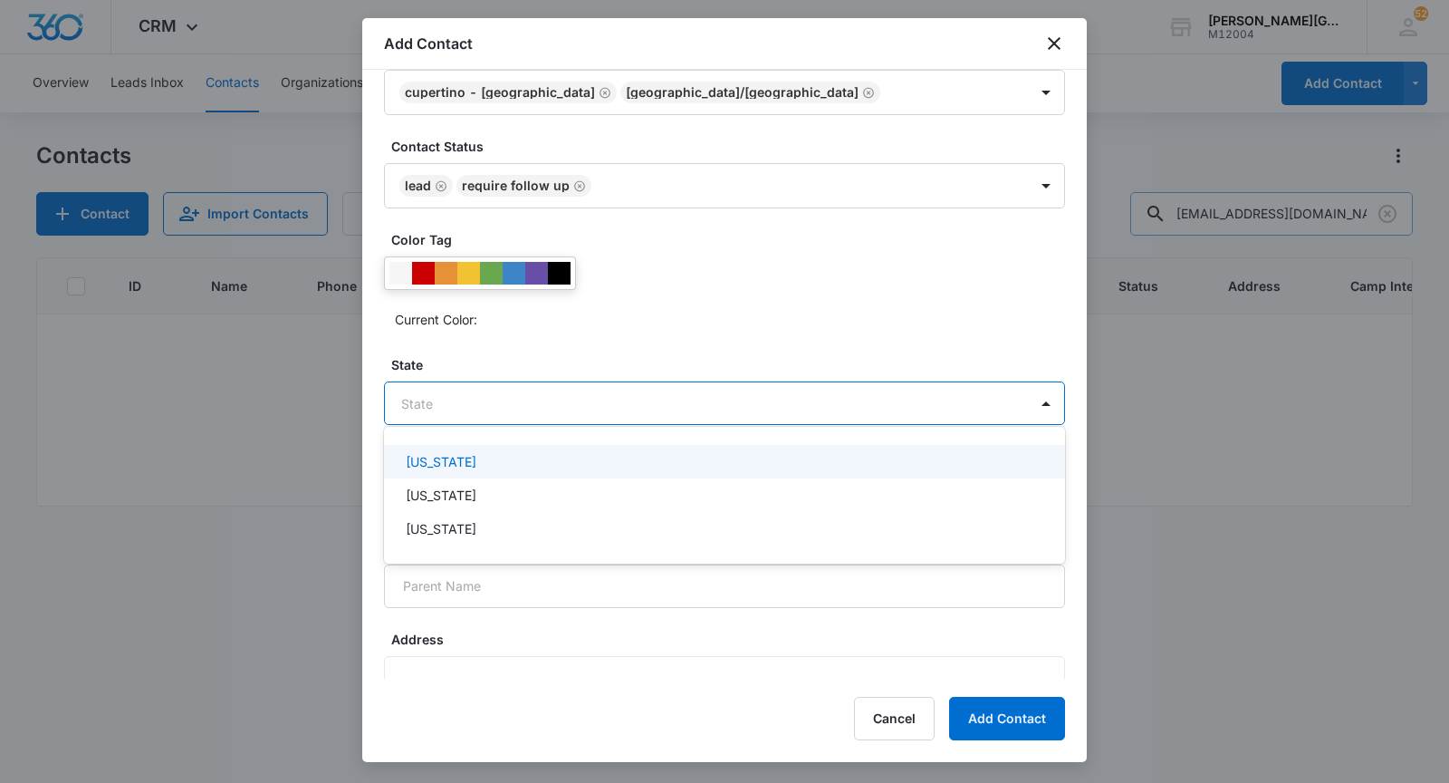
click at [513, 390] on body "CRM Apps Reputation Websites Forms CRM Email Social Shop Payments POS Content A…" at bounding box center [724, 391] width 1449 height 783
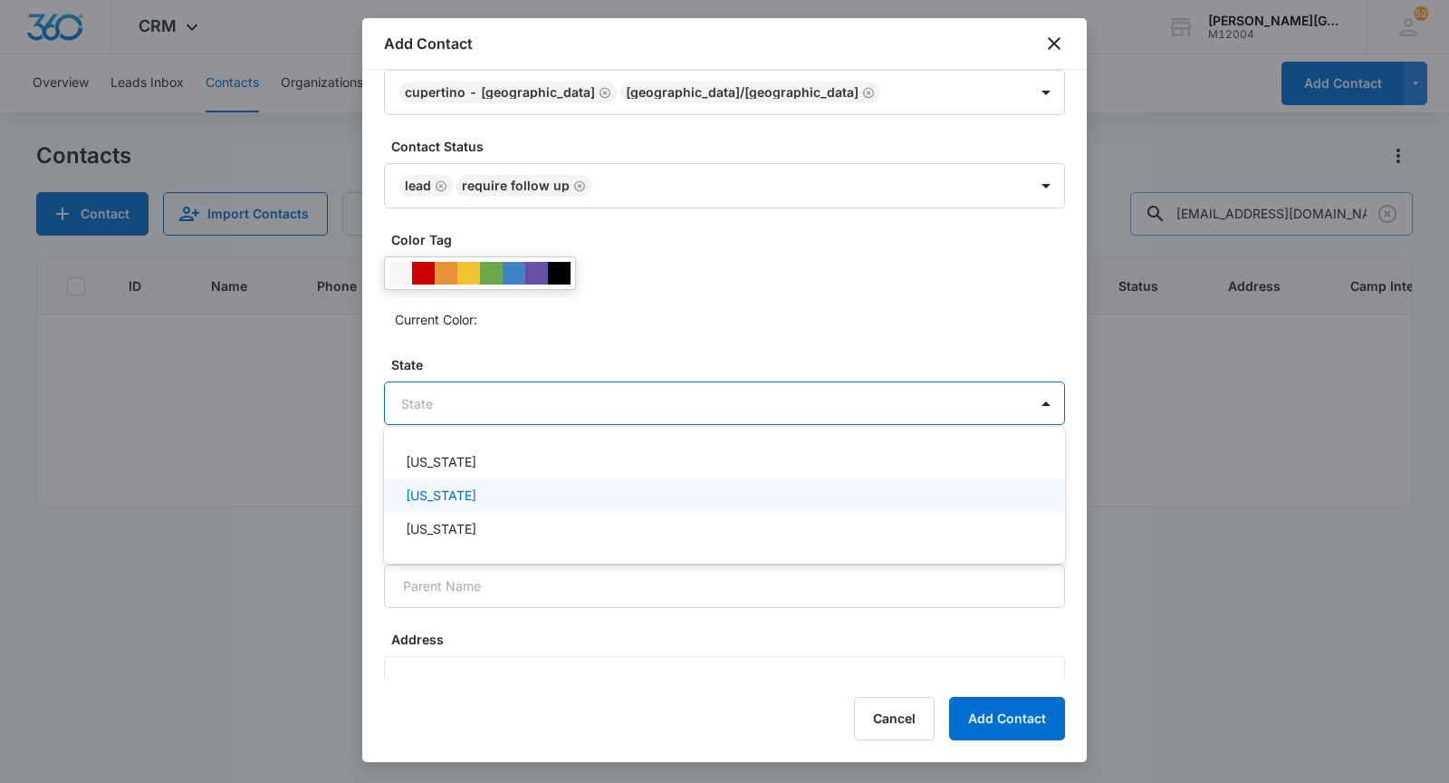
click at [491, 487] on div "[US_STATE]" at bounding box center [723, 495] width 634 height 19
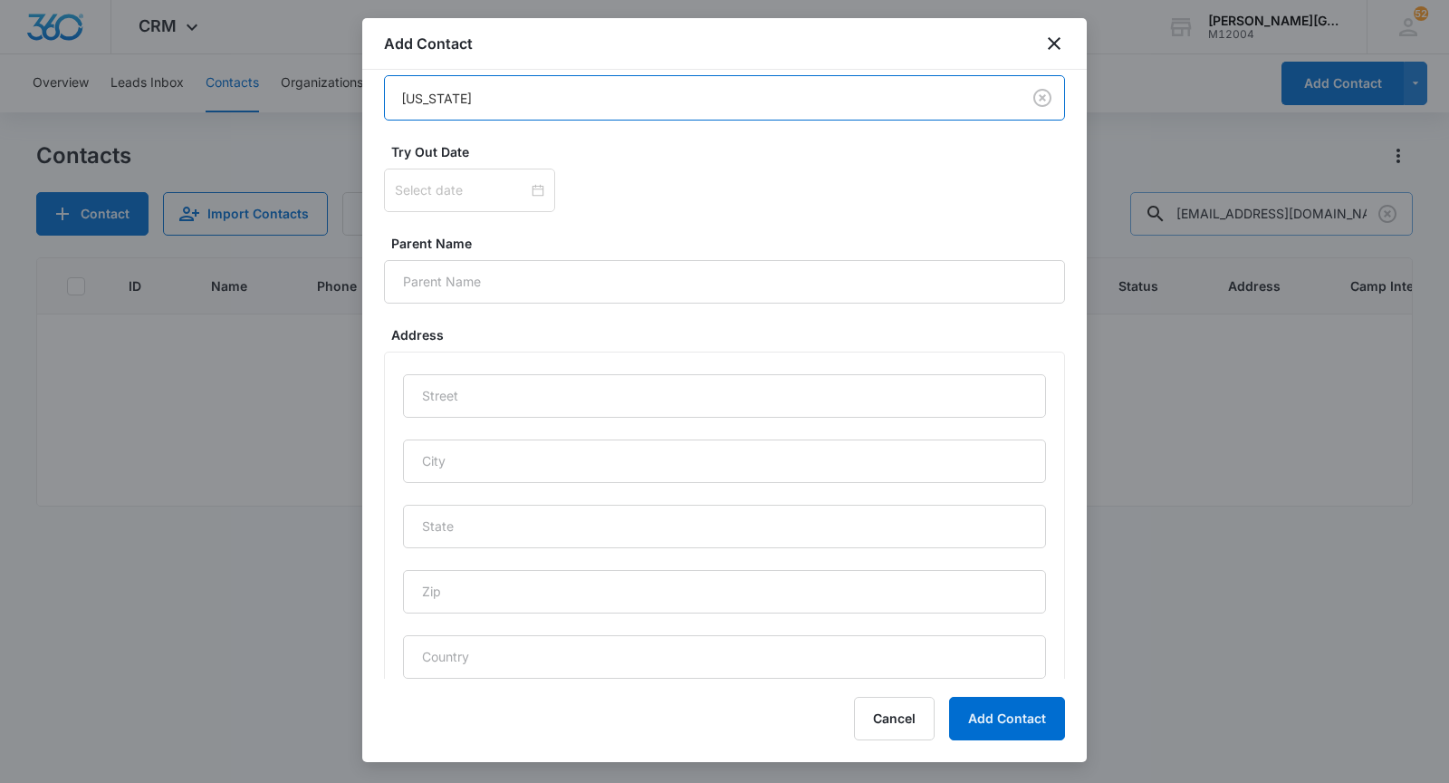
scroll to position [895, 0]
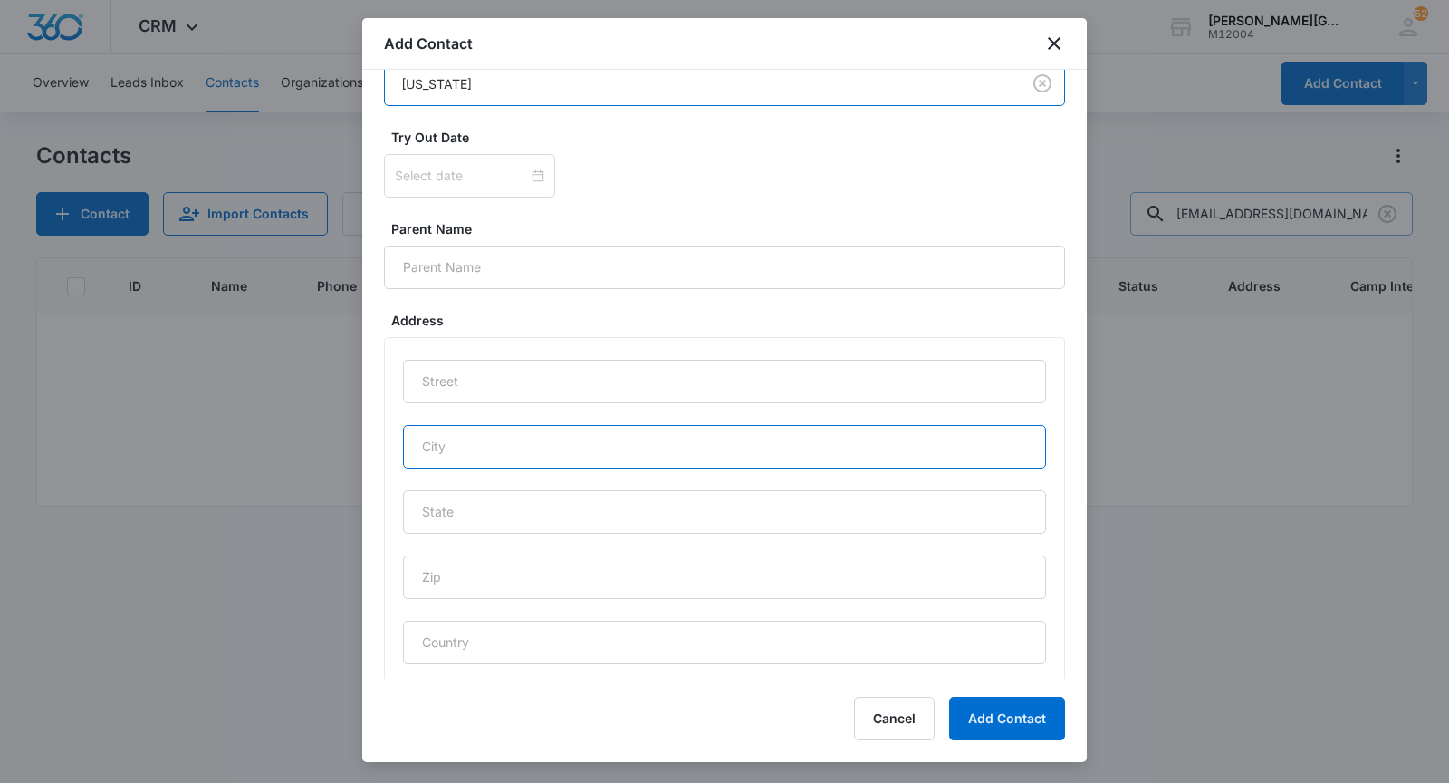
click at [521, 448] on input "text" at bounding box center [724, 446] width 643 height 43
type input "Cupertino"
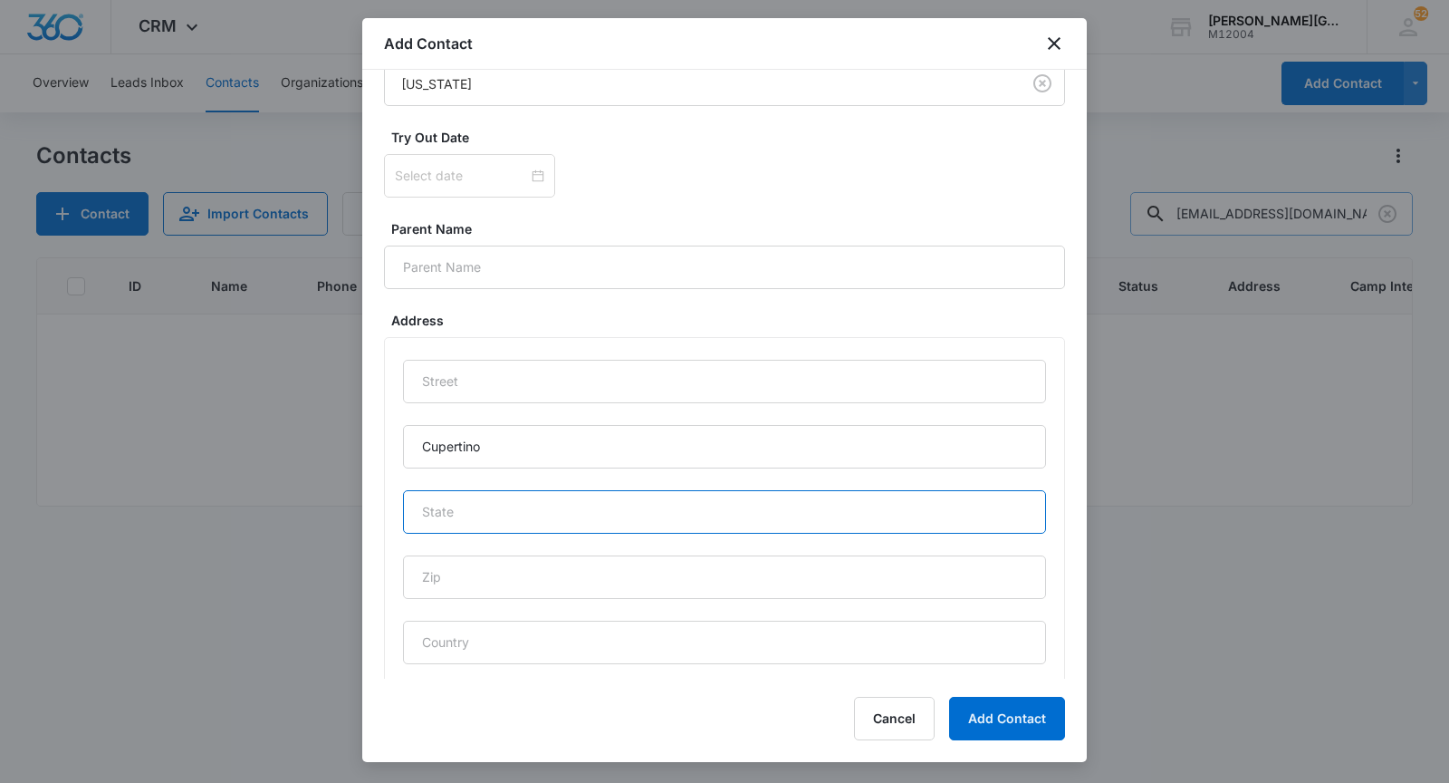
click at [531, 513] on input "text" at bounding box center [724, 511] width 643 height 43
click at [496, 510] on input "text" at bounding box center [724, 511] width 643 height 43
type input "CA"
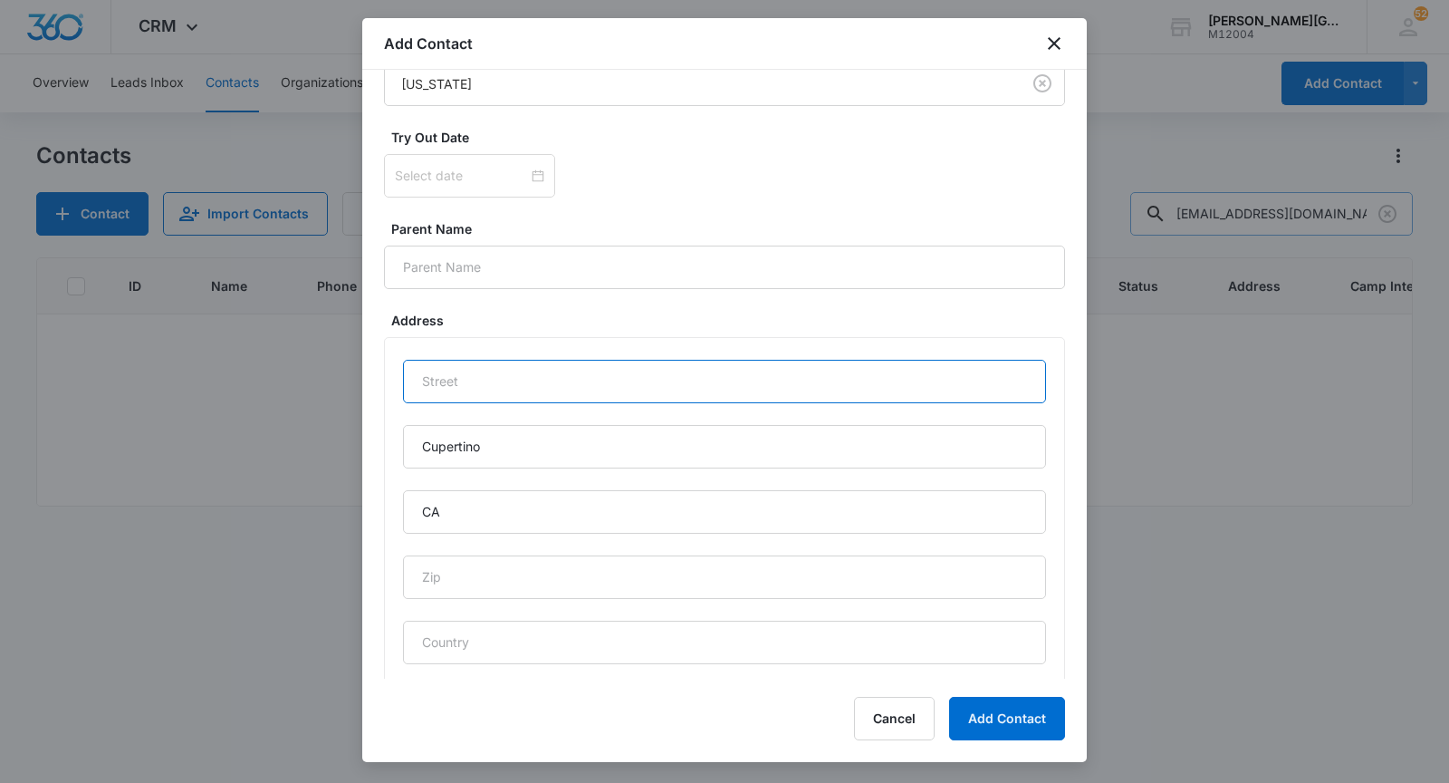
click at [533, 392] on input "text" at bounding box center [724, 381] width 643 height 43
click at [555, 258] on input "Parent Name" at bounding box center [724, 266] width 681 height 43
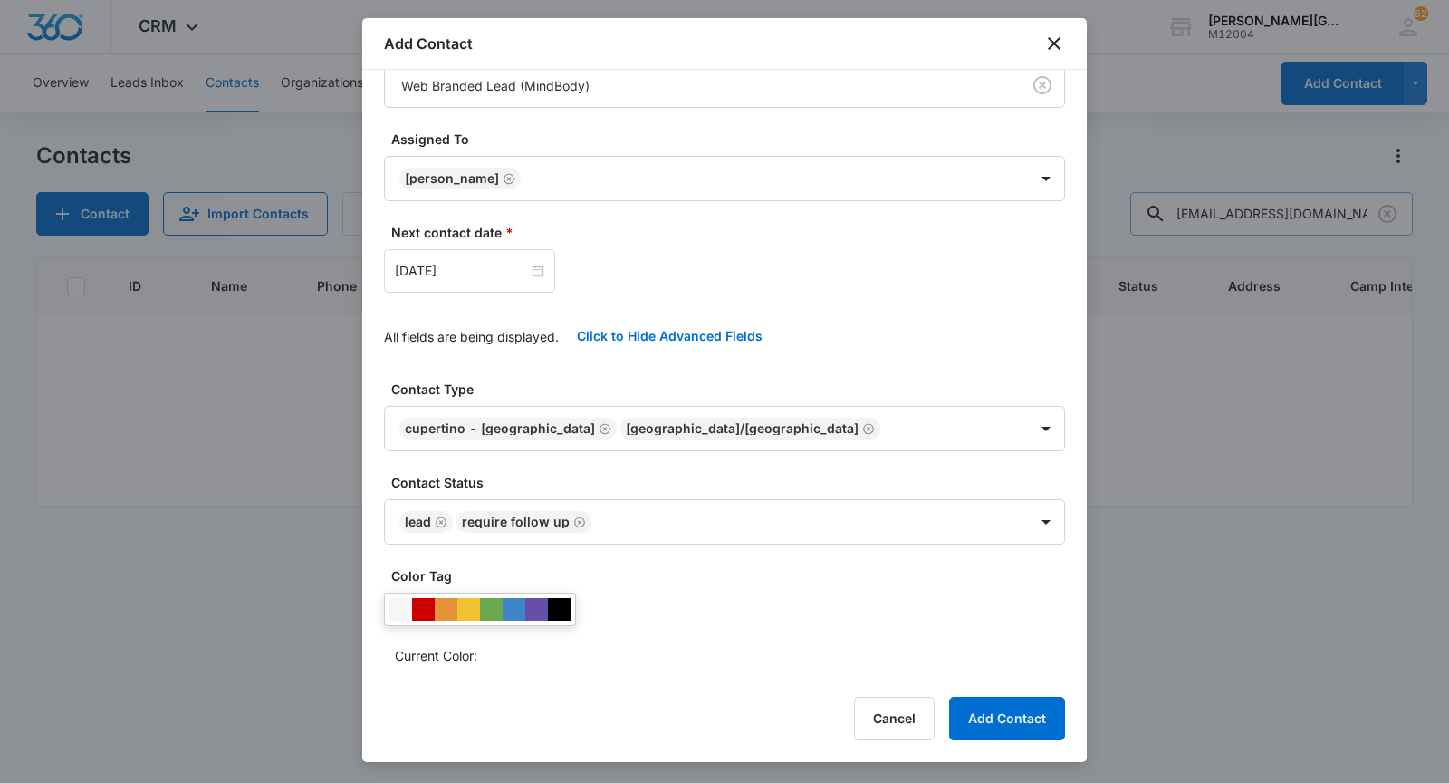
scroll to position [0, 0]
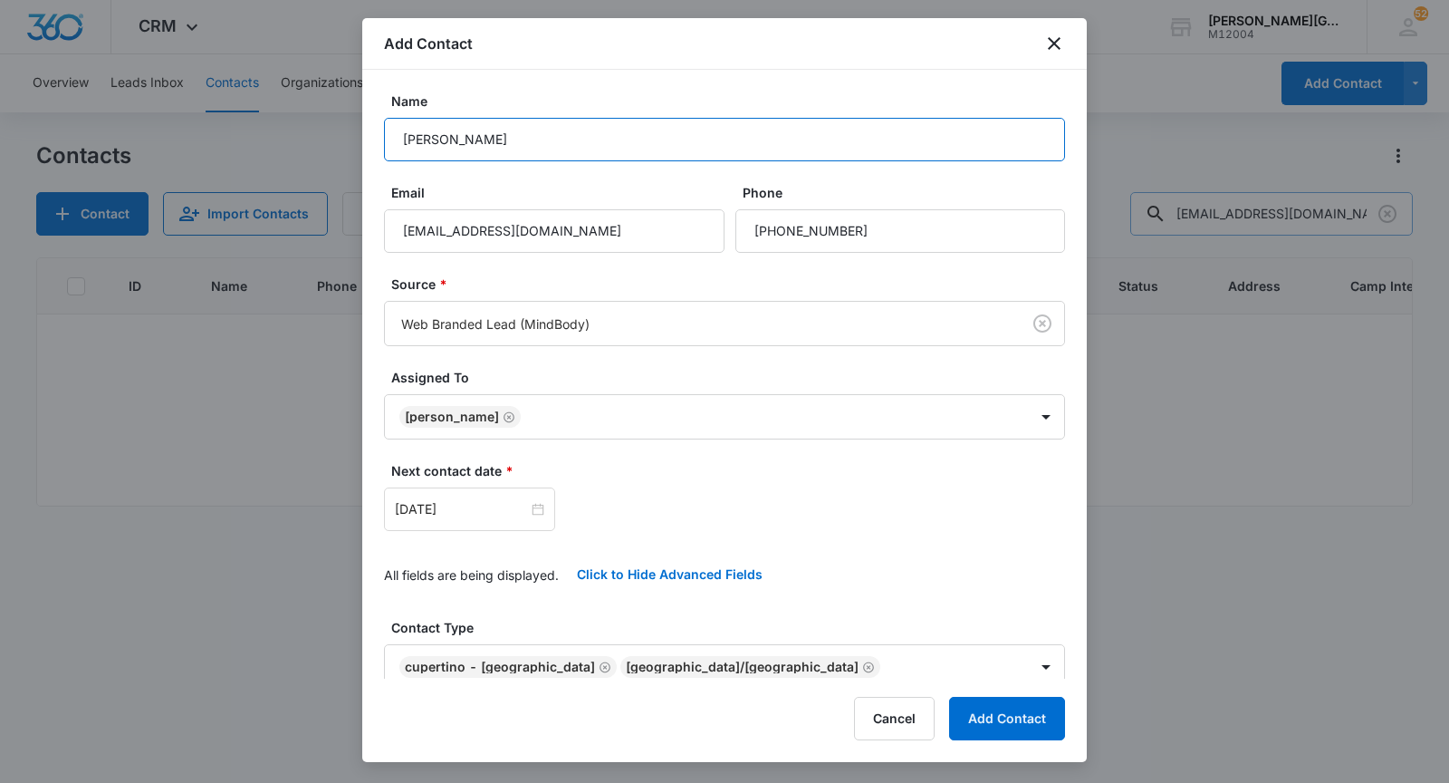
click at [563, 140] on input "[PERSON_NAME]" at bounding box center [724, 139] width 681 height 43
click at [513, 223] on input "[EMAIL_ADDRESS][DOMAIN_NAME]" at bounding box center [554, 230] width 341 height 43
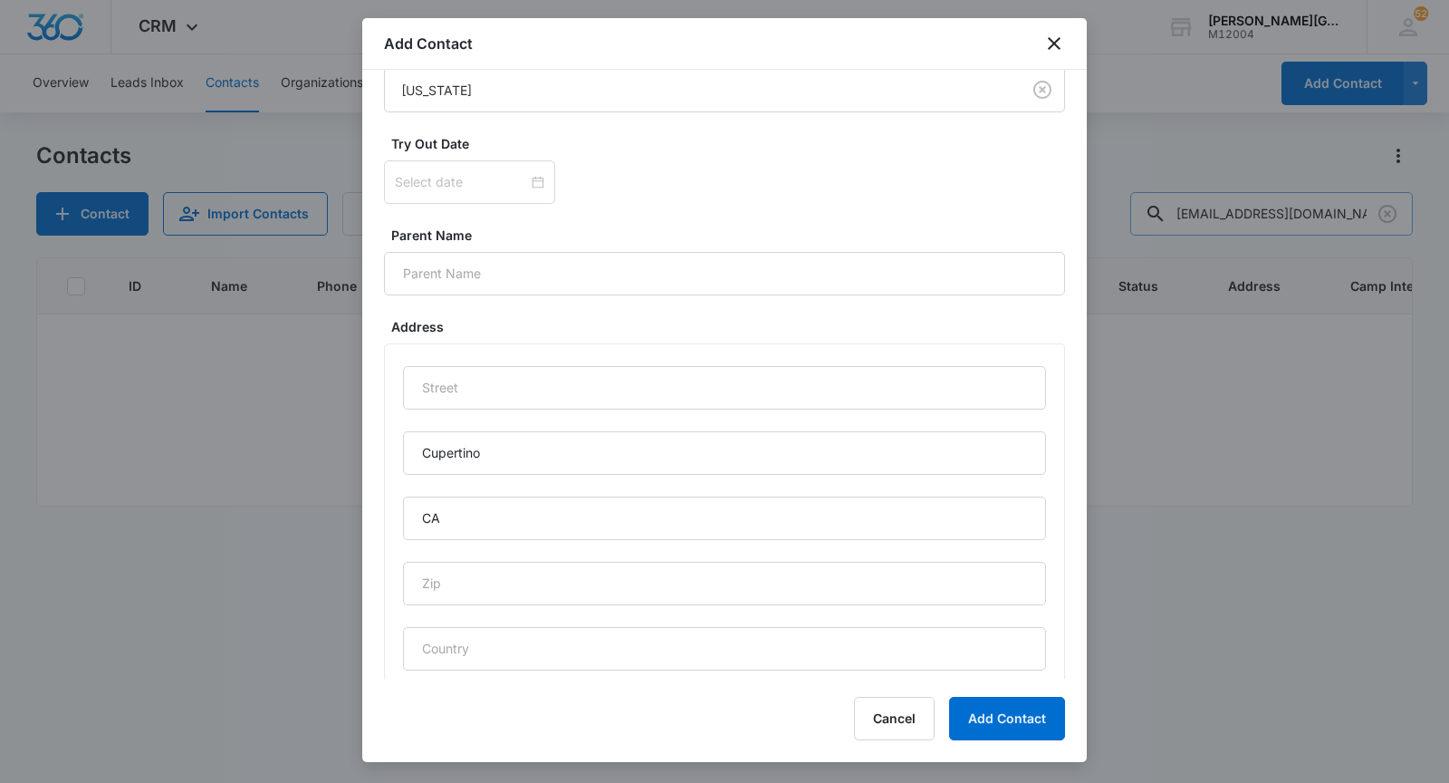
scroll to position [921, 0]
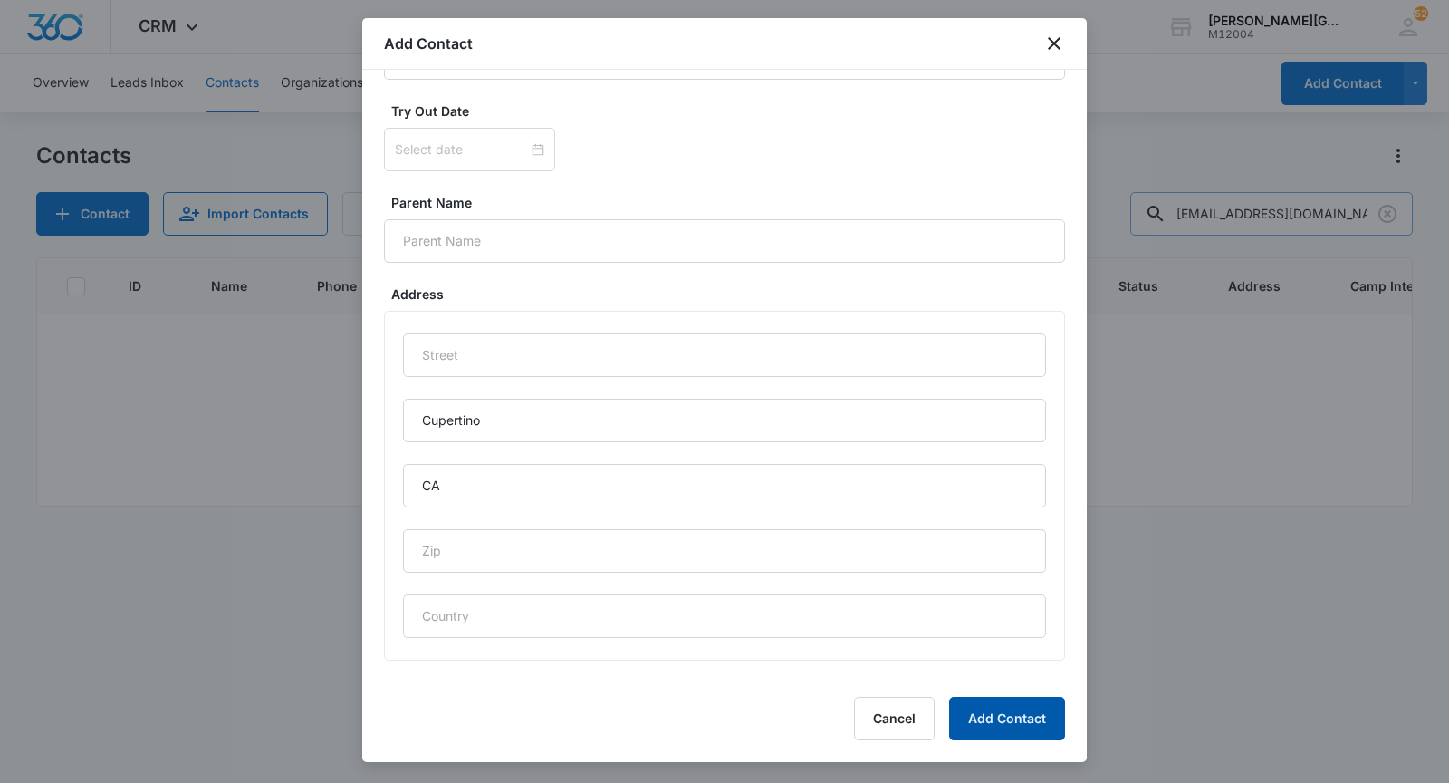
click at [1028, 709] on button "Add Contact" at bounding box center [1007, 718] width 116 height 43
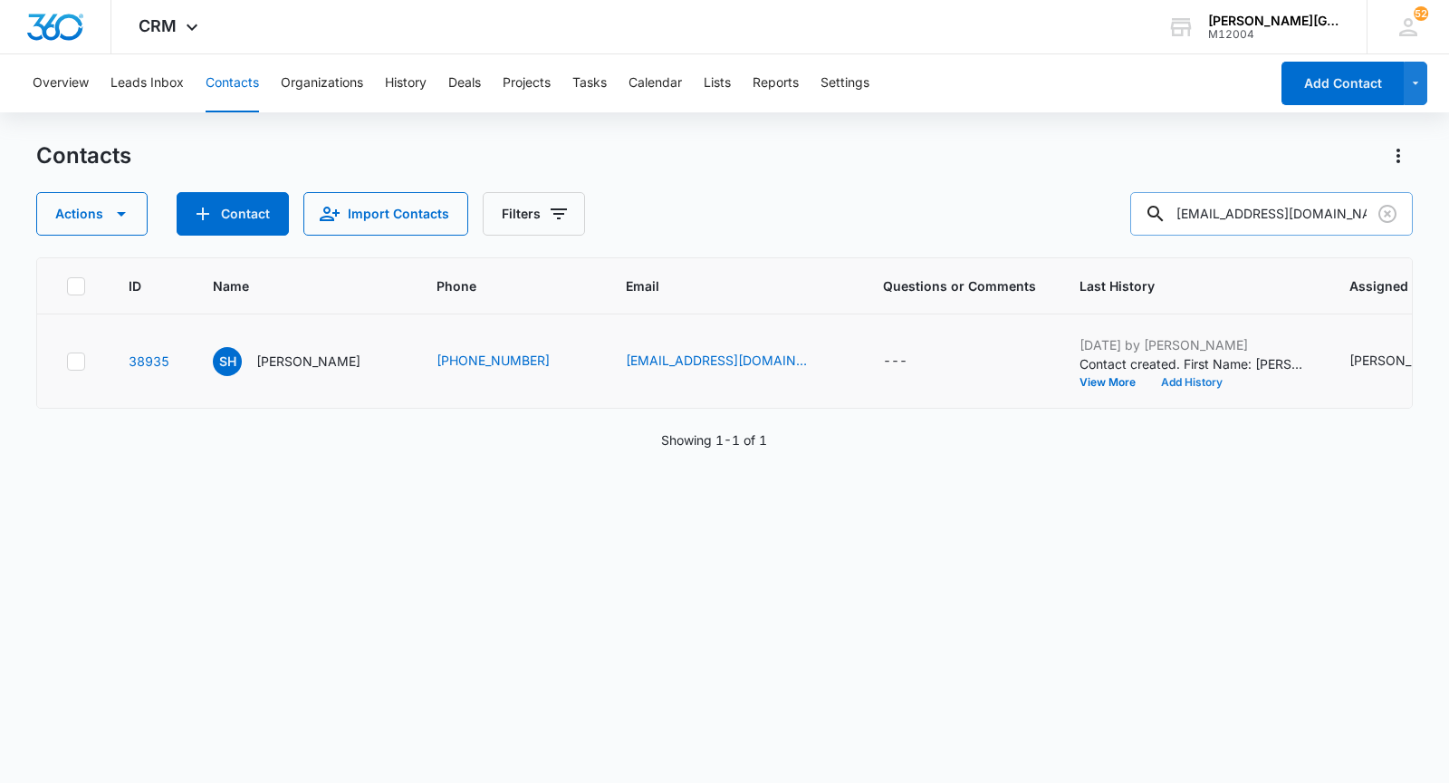
click at [1149, 381] on button "Add History" at bounding box center [1192, 382] width 87 height 11
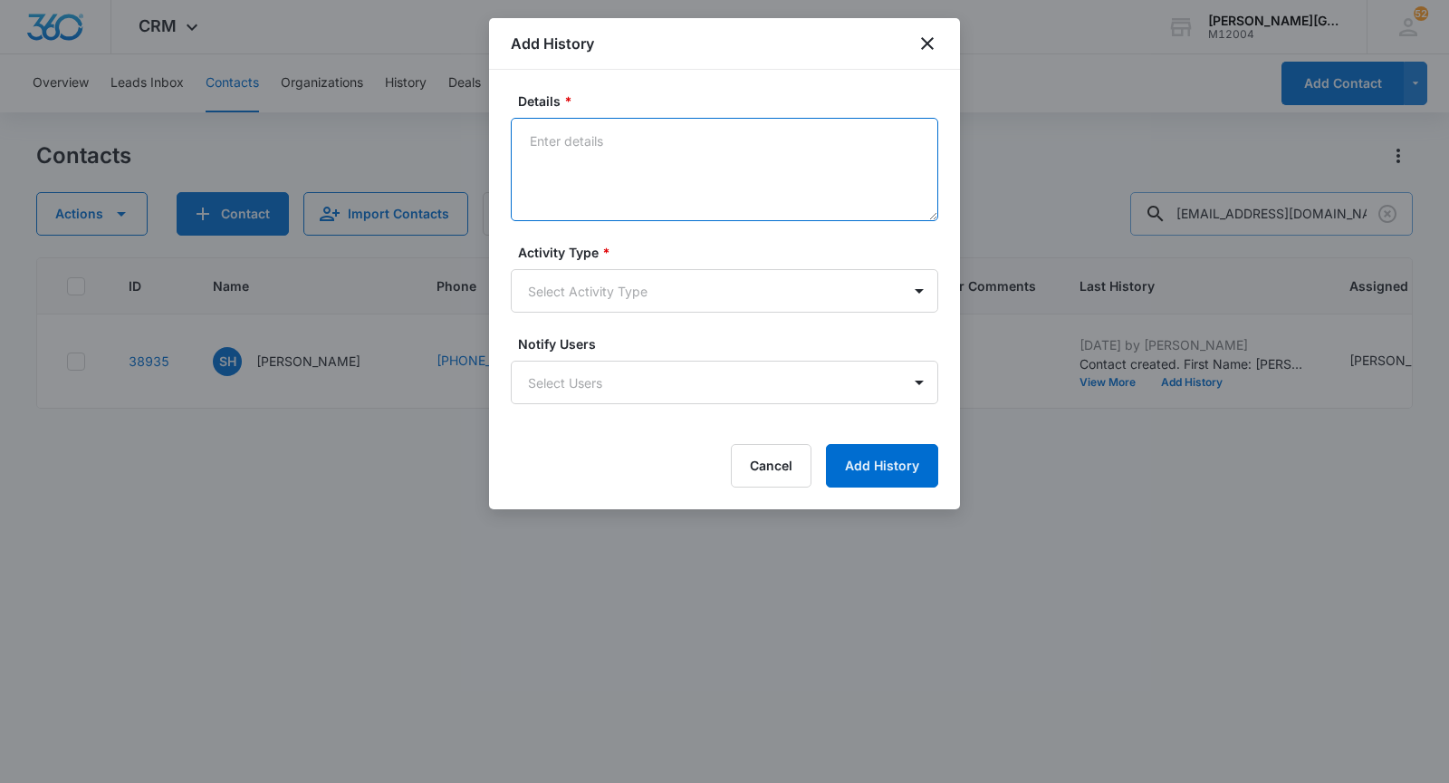
click at [612, 172] on textarea "Details *" at bounding box center [725, 169] width 428 height 103
paste textarea "Hello [PERSON_NAME], Hope this email finds you well! We noticed that you create…"
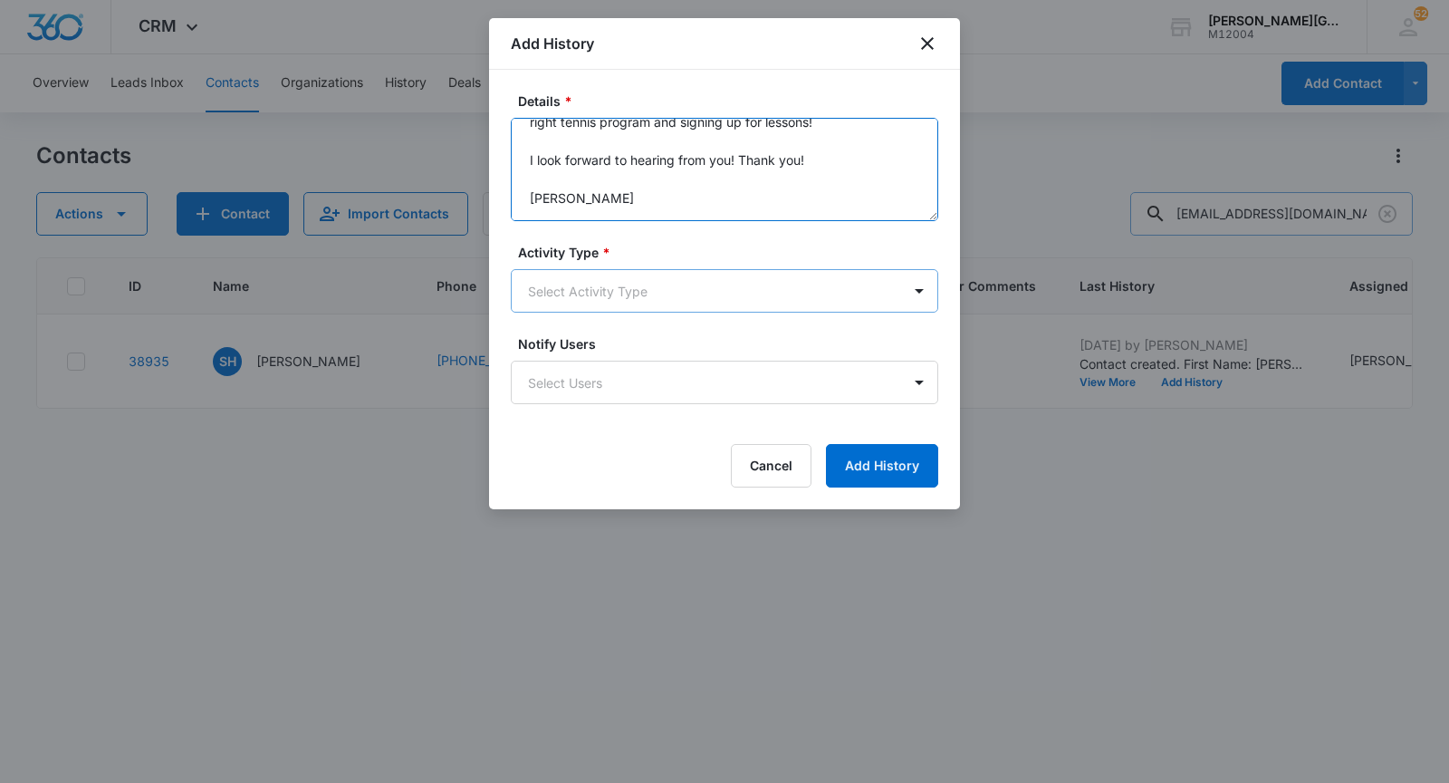
type textarea "Hello [PERSON_NAME], Hope this email finds you well! We noticed that you create…"
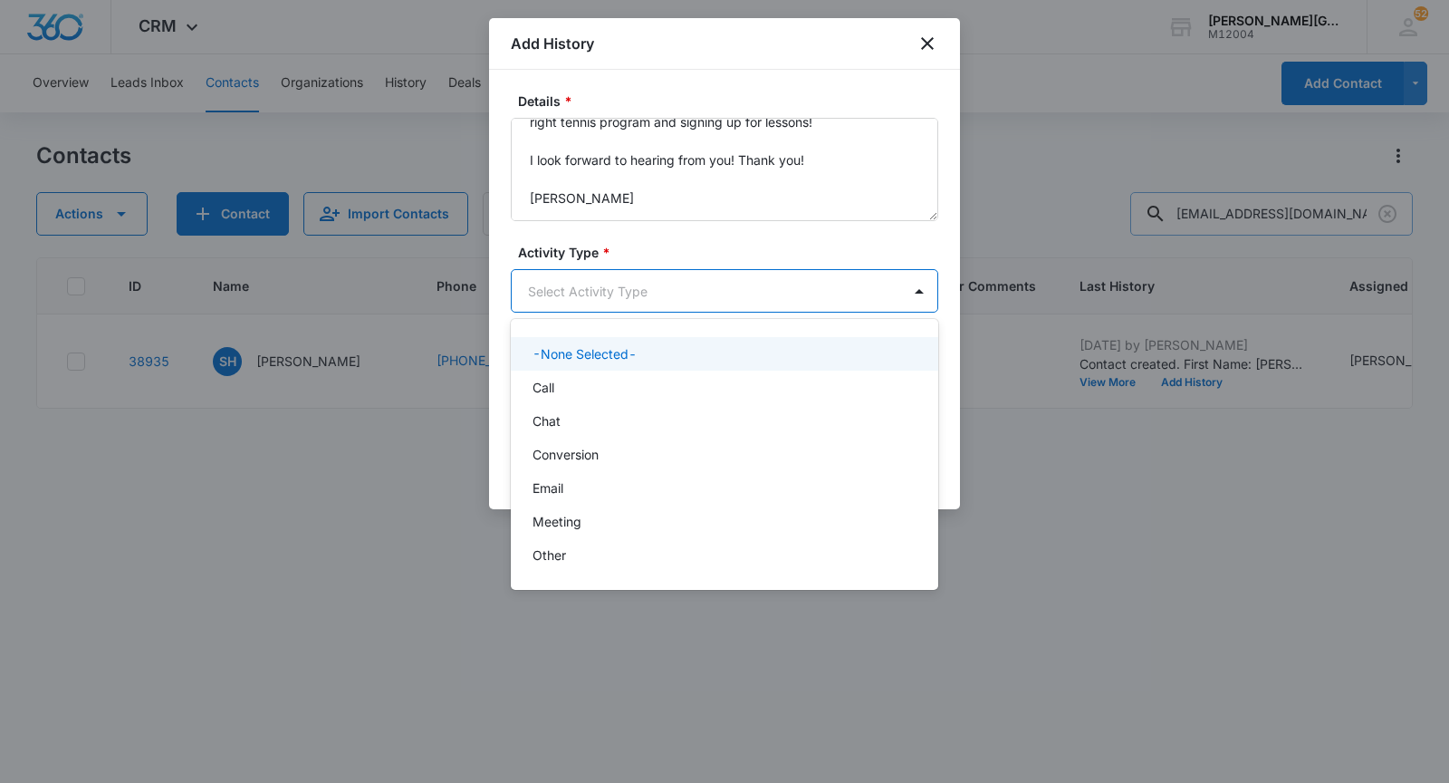
click at [596, 308] on body "CRM Apps Reputation Websites Forms CRM Email Social Shop Payments POS Content A…" at bounding box center [724, 391] width 1449 height 783
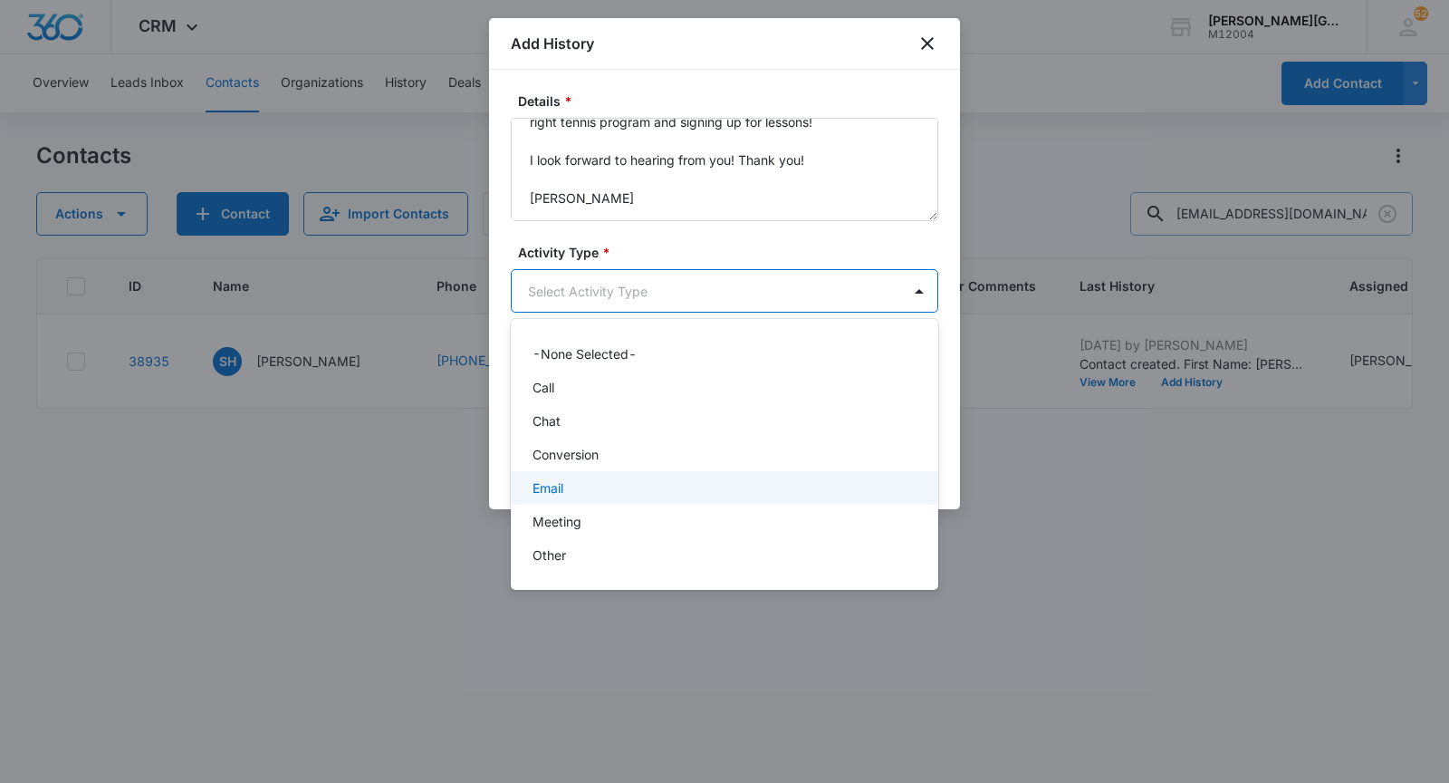
click at [564, 483] on div "Email" at bounding box center [723, 487] width 380 height 19
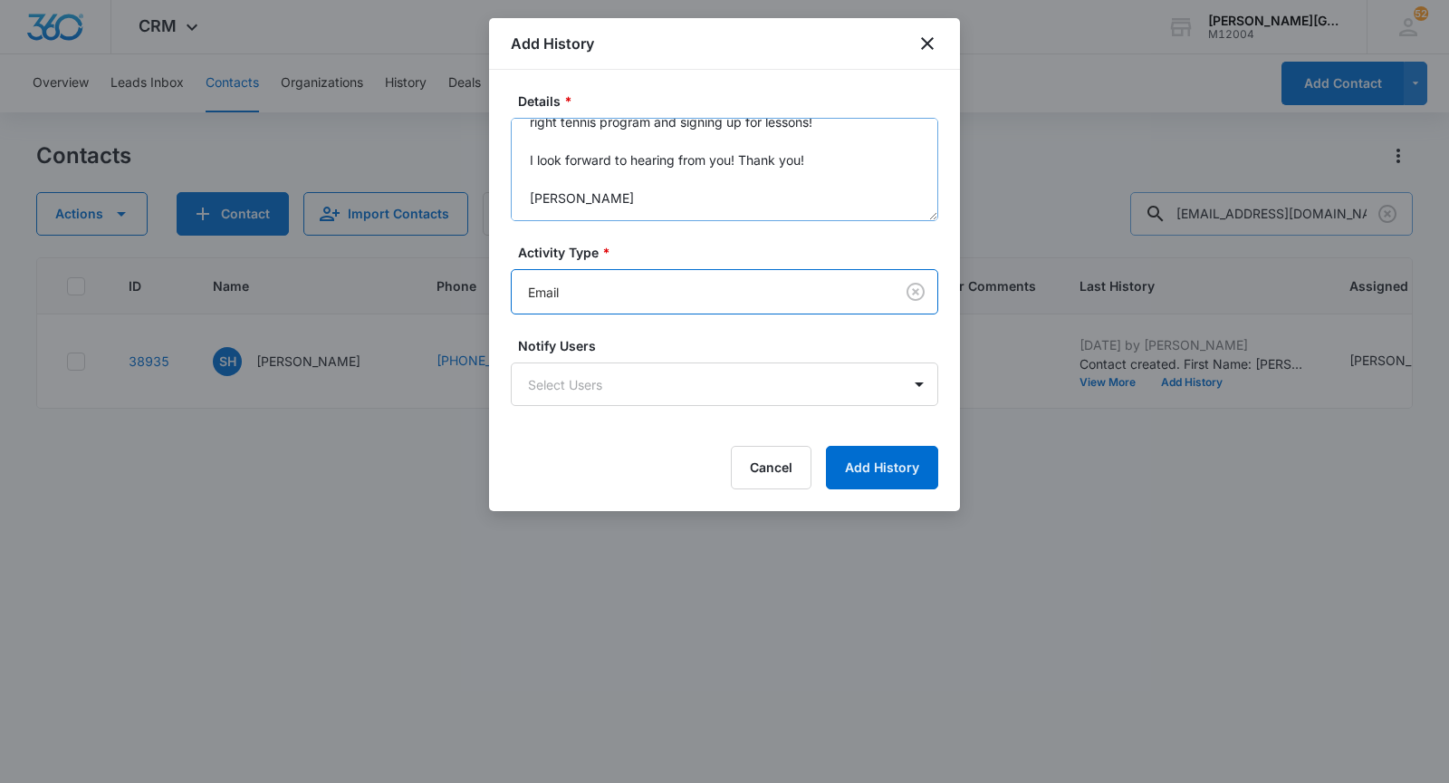
scroll to position [0, 0]
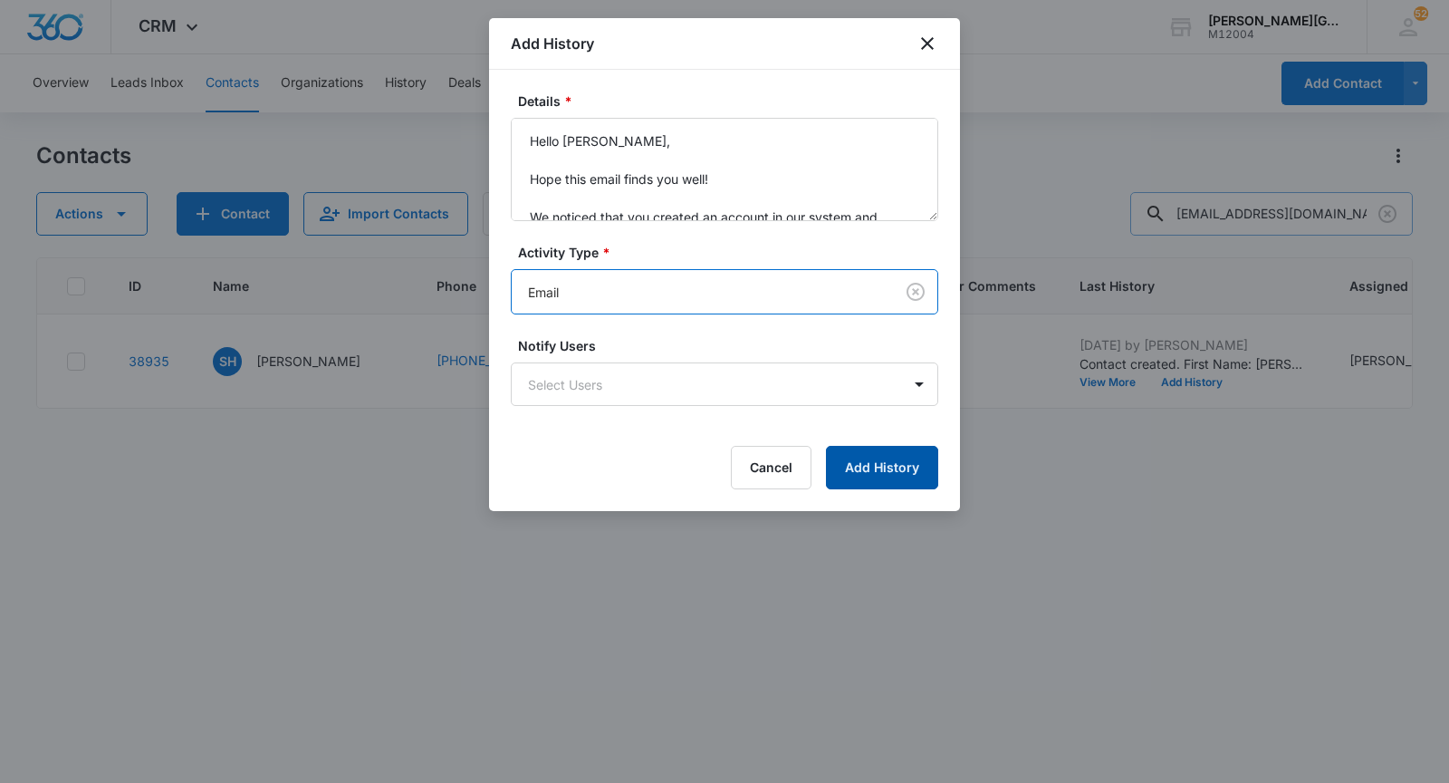
click at [886, 454] on button "Add History" at bounding box center [882, 467] width 112 height 43
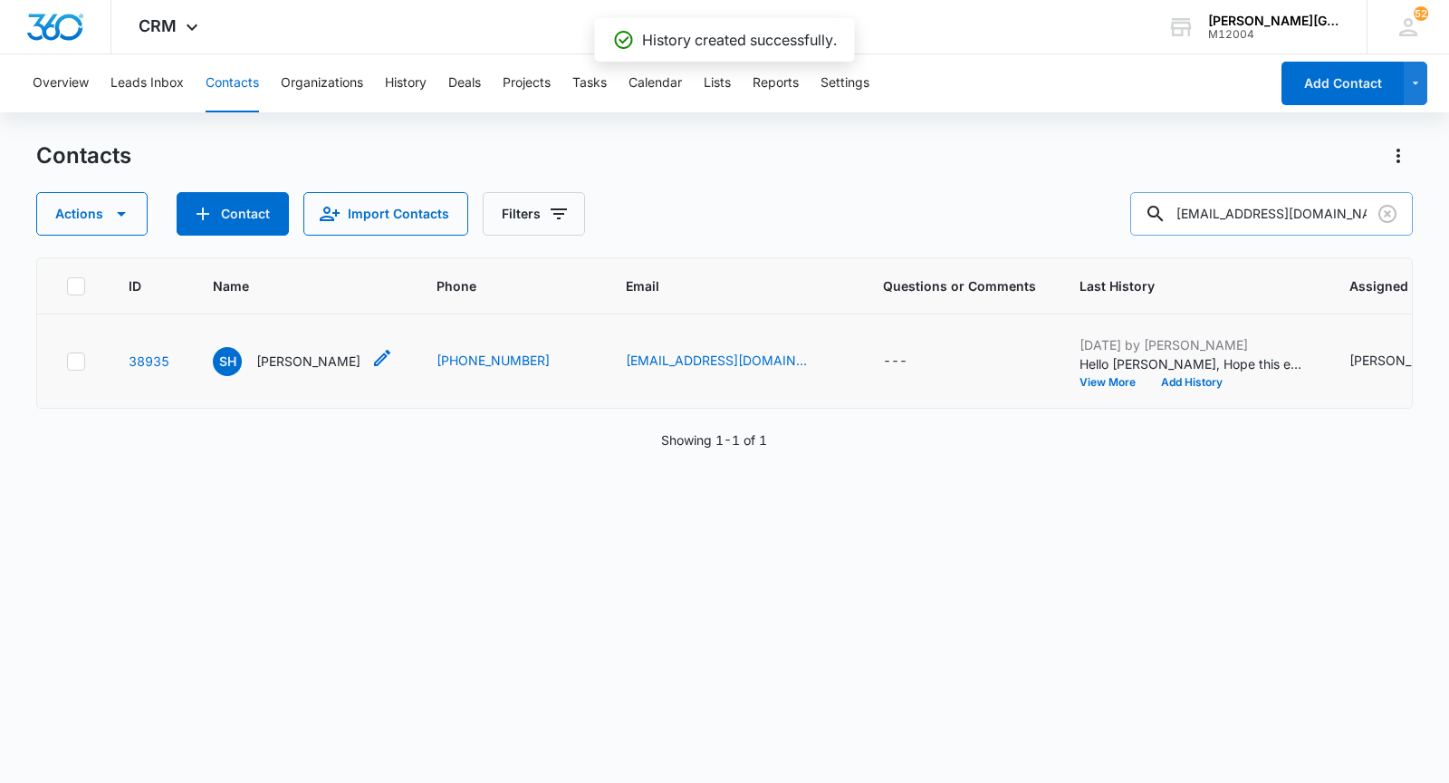
click at [307, 359] on p "[PERSON_NAME]" at bounding box center [308, 360] width 104 height 19
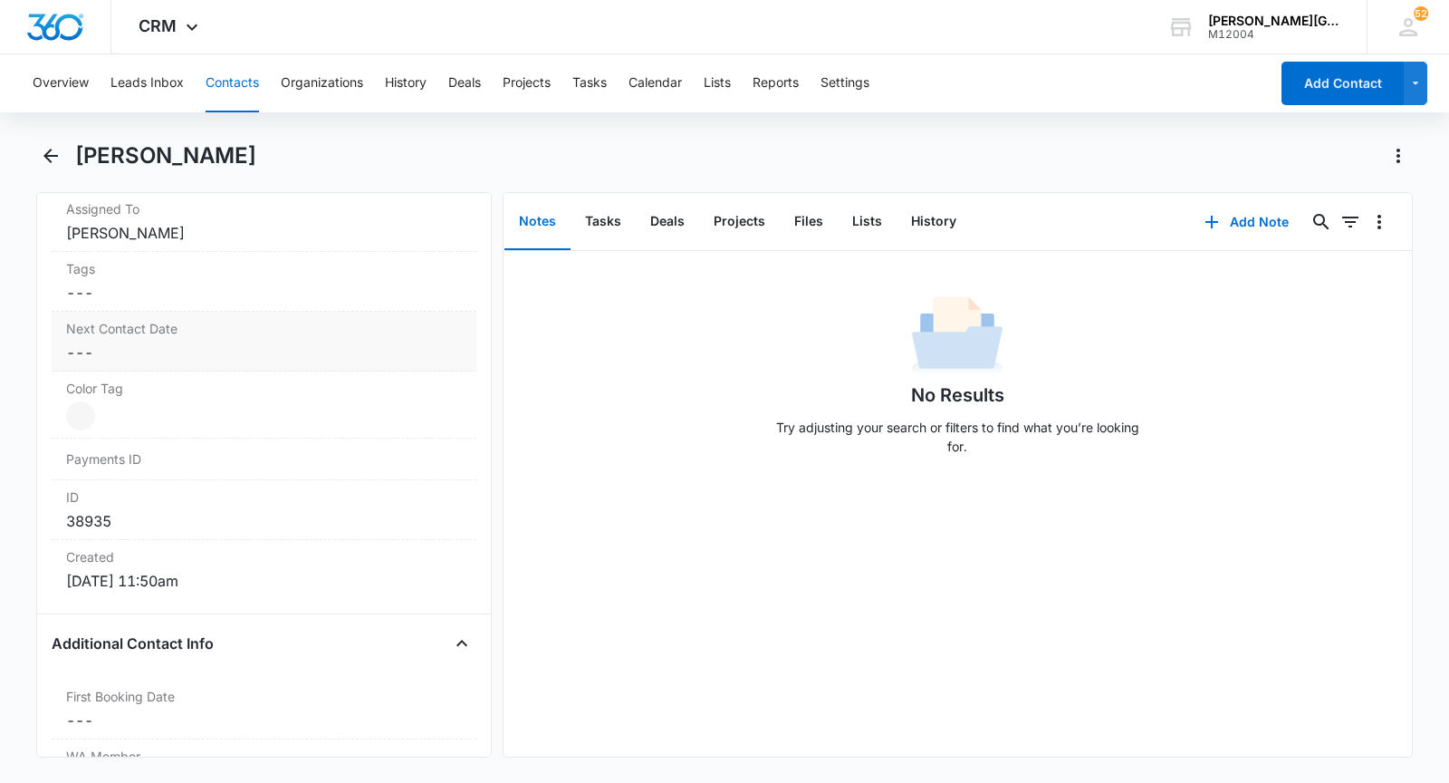
click at [242, 363] on dd "Cancel Save Changes ---" at bounding box center [264, 353] width 396 height 22
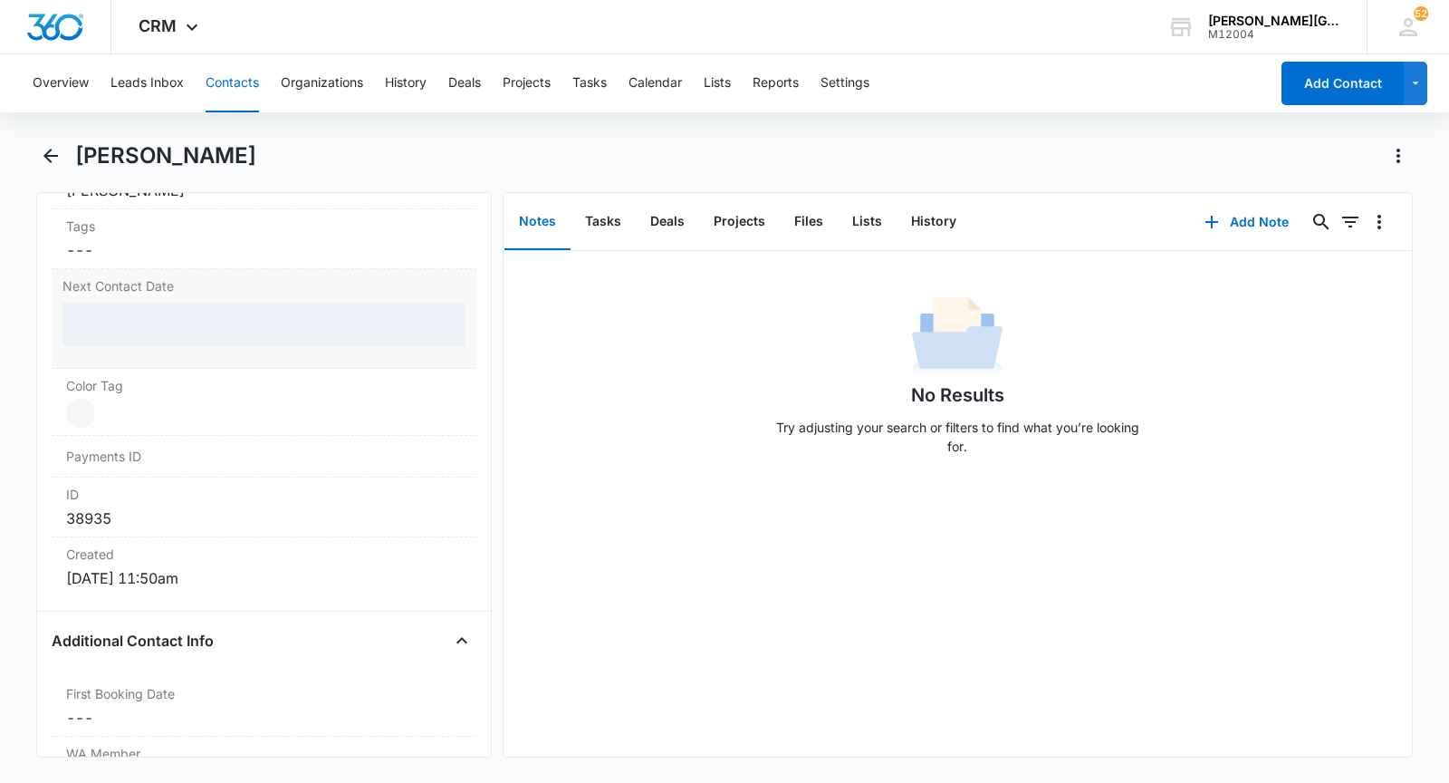
scroll to position [960, 0]
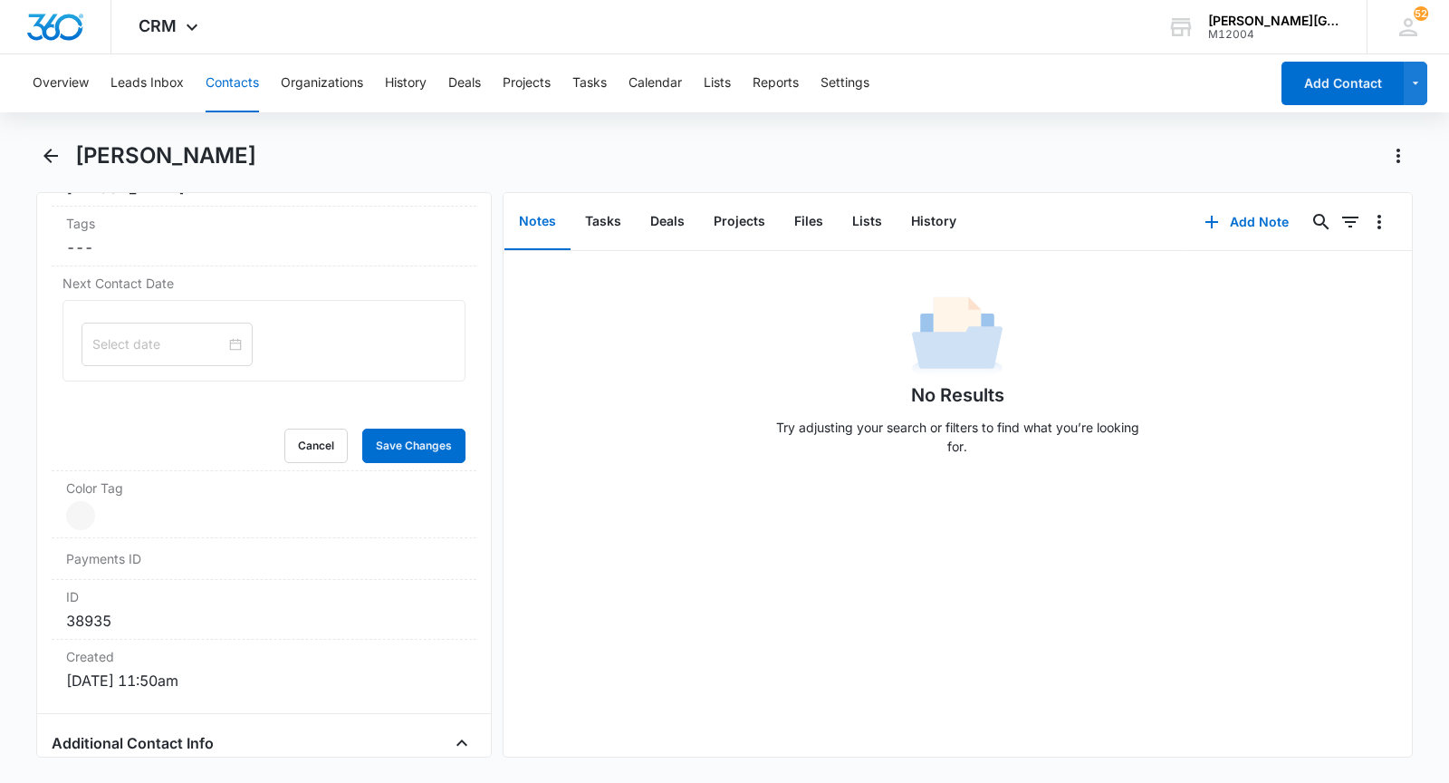
click at [159, 349] on input at bounding box center [158, 344] width 133 height 20
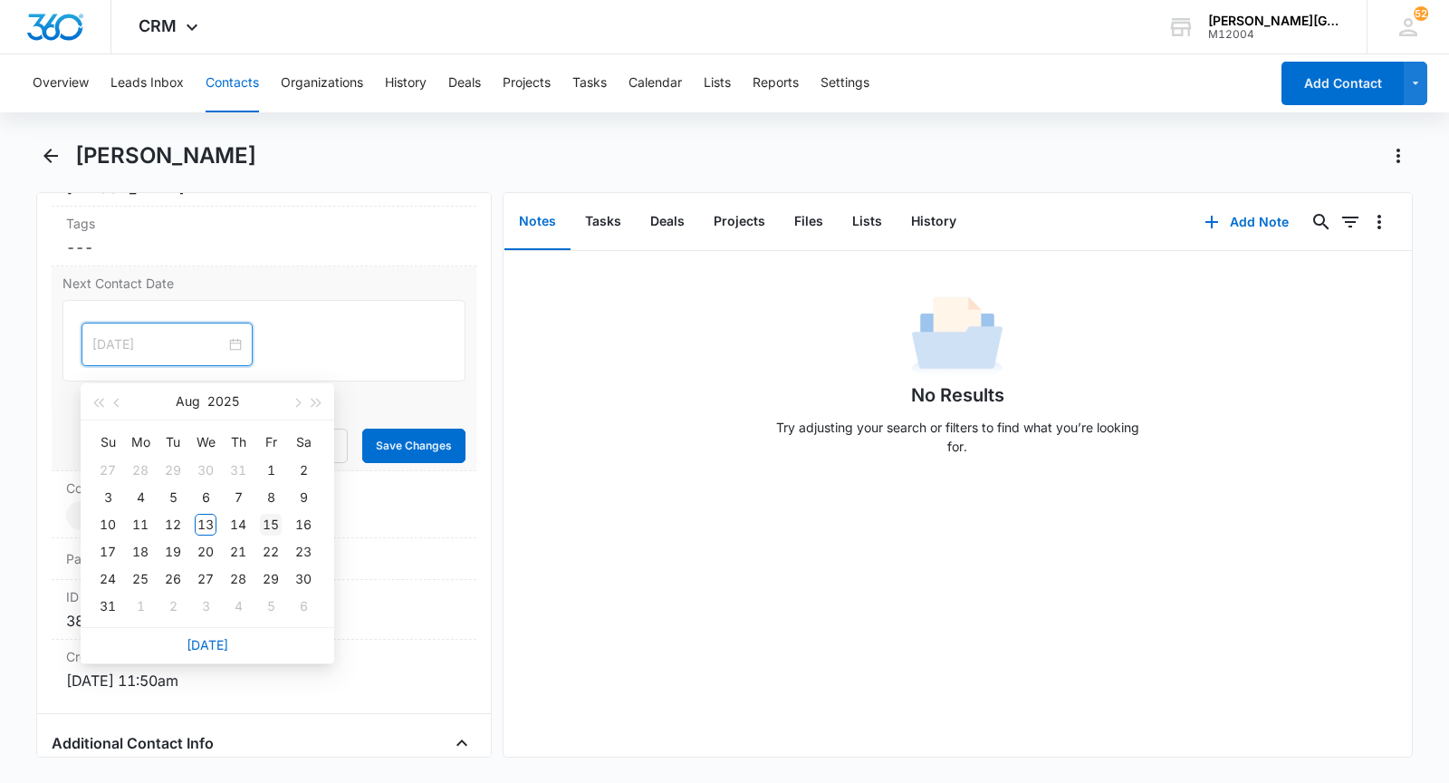
type input "[DATE]"
click at [265, 527] on div "15" at bounding box center [271, 525] width 22 height 22
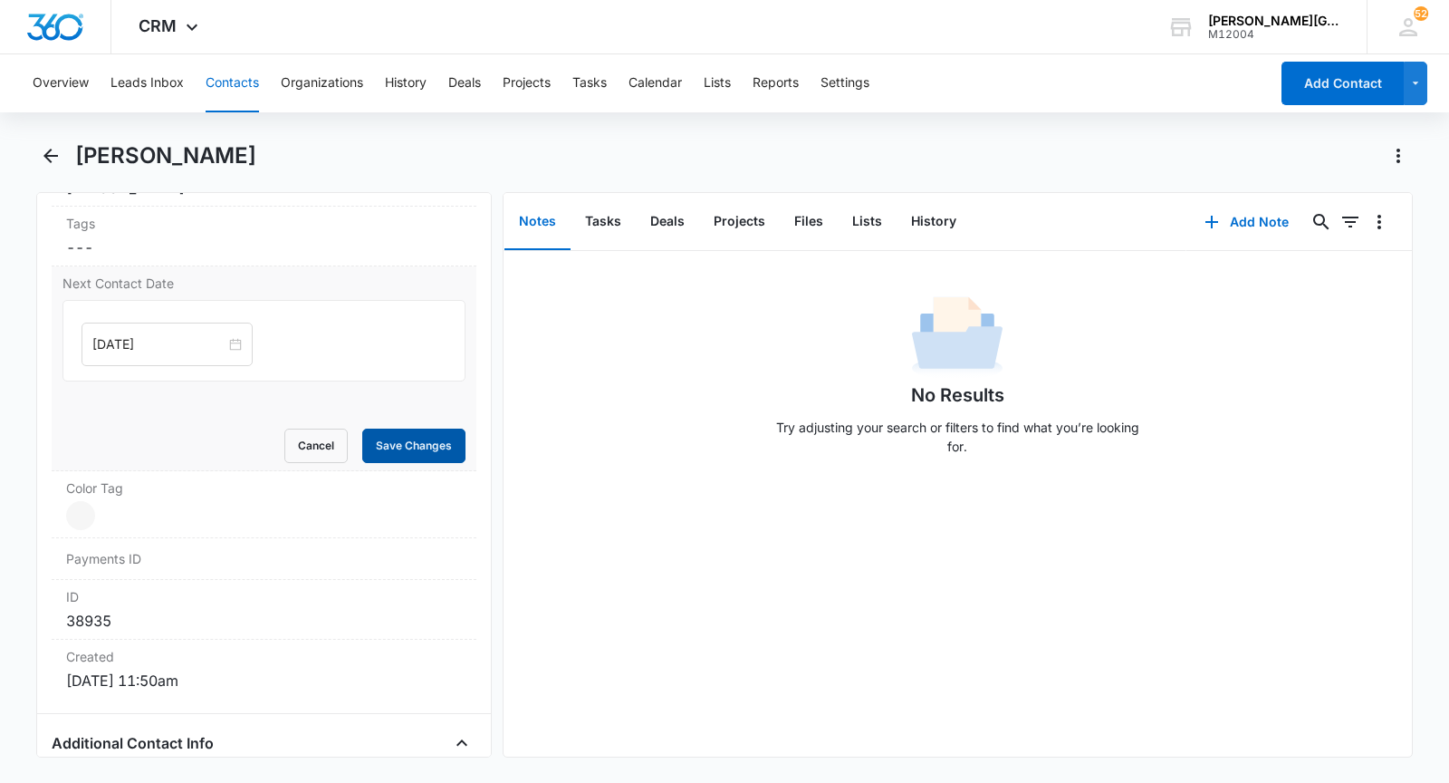
click at [425, 448] on button "Save Changes" at bounding box center [413, 445] width 103 height 34
click at [238, 95] on button "Contacts" at bounding box center [232, 83] width 53 height 58
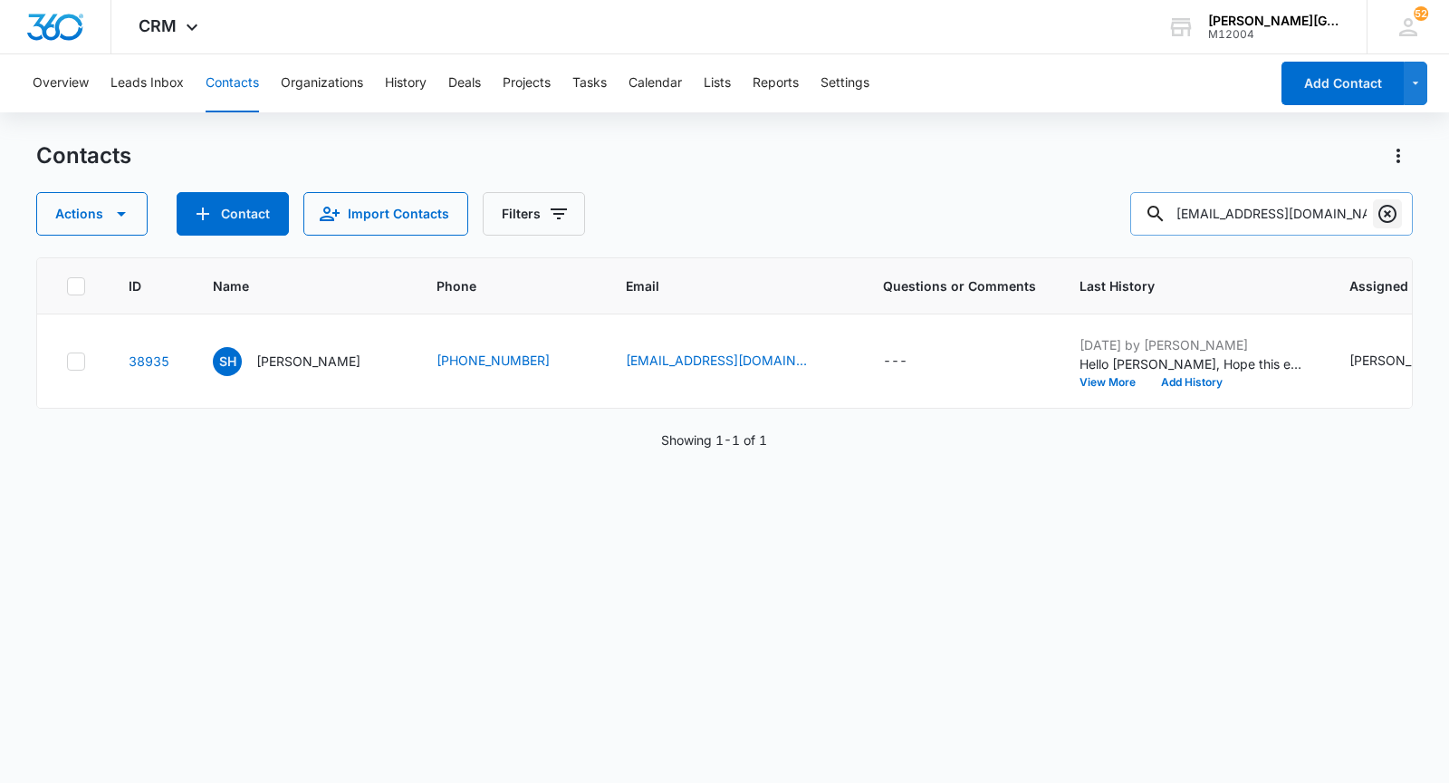
click at [1385, 211] on icon "Clear" at bounding box center [1388, 214] width 18 height 18
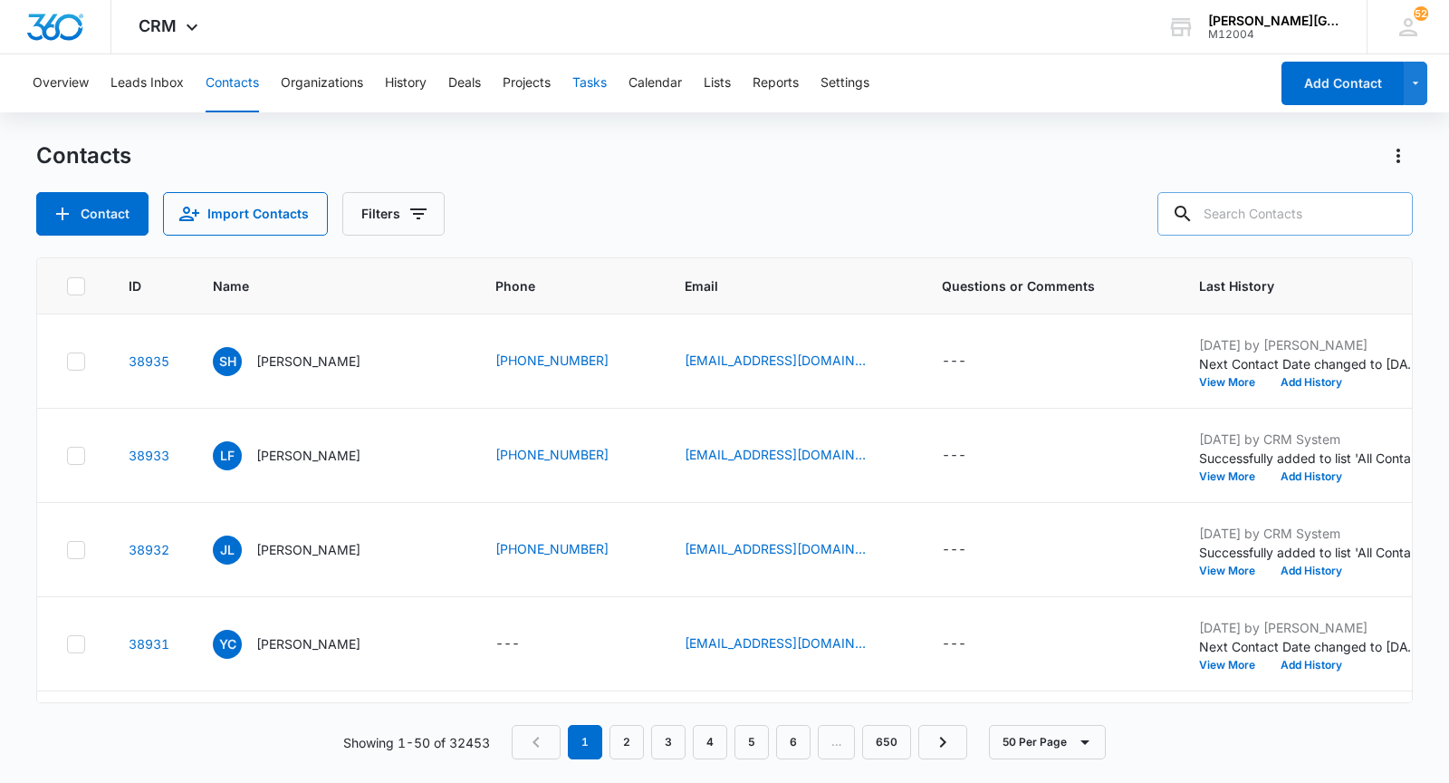
click at [589, 78] on button "Tasks" at bounding box center [590, 83] width 34 height 58
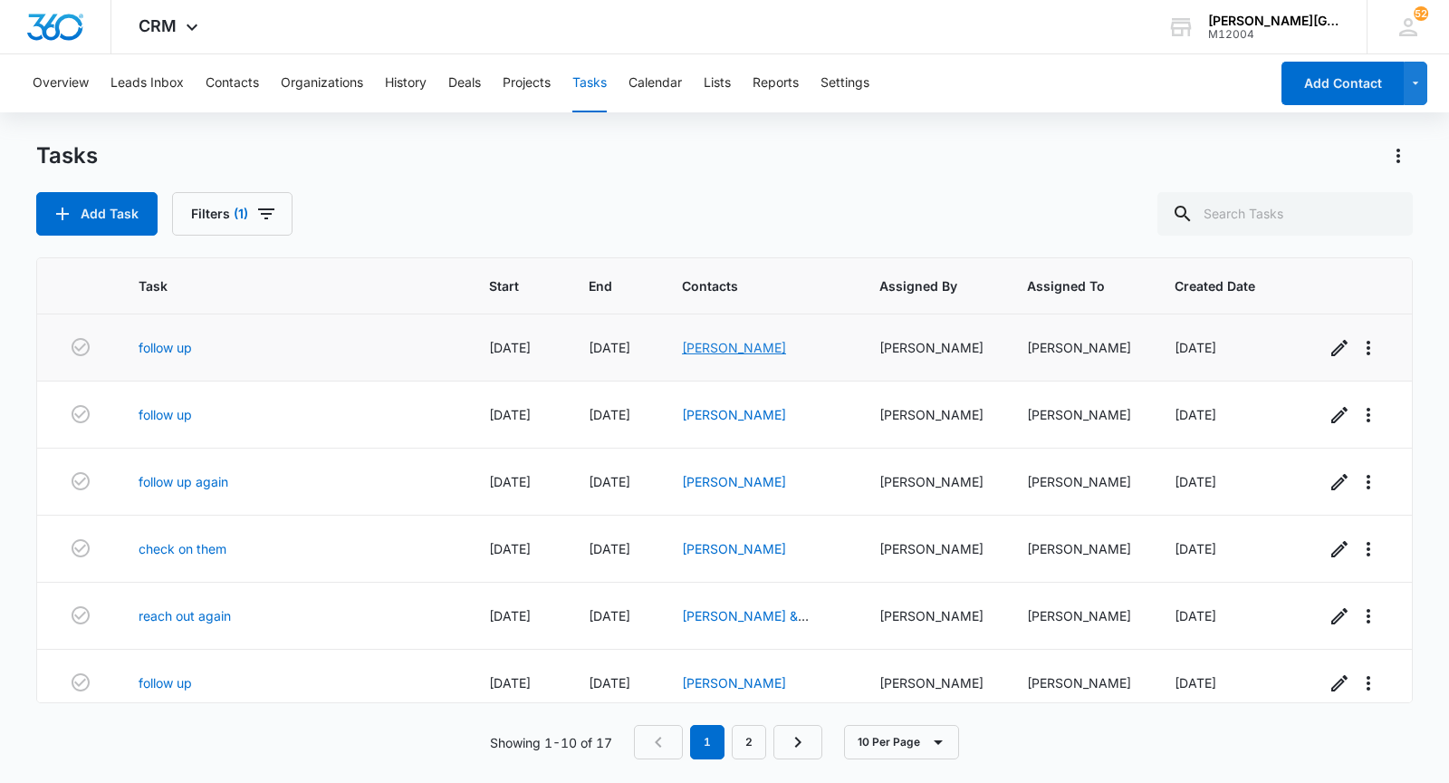
click at [719, 352] on link "[PERSON_NAME]" at bounding box center [734, 347] width 104 height 15
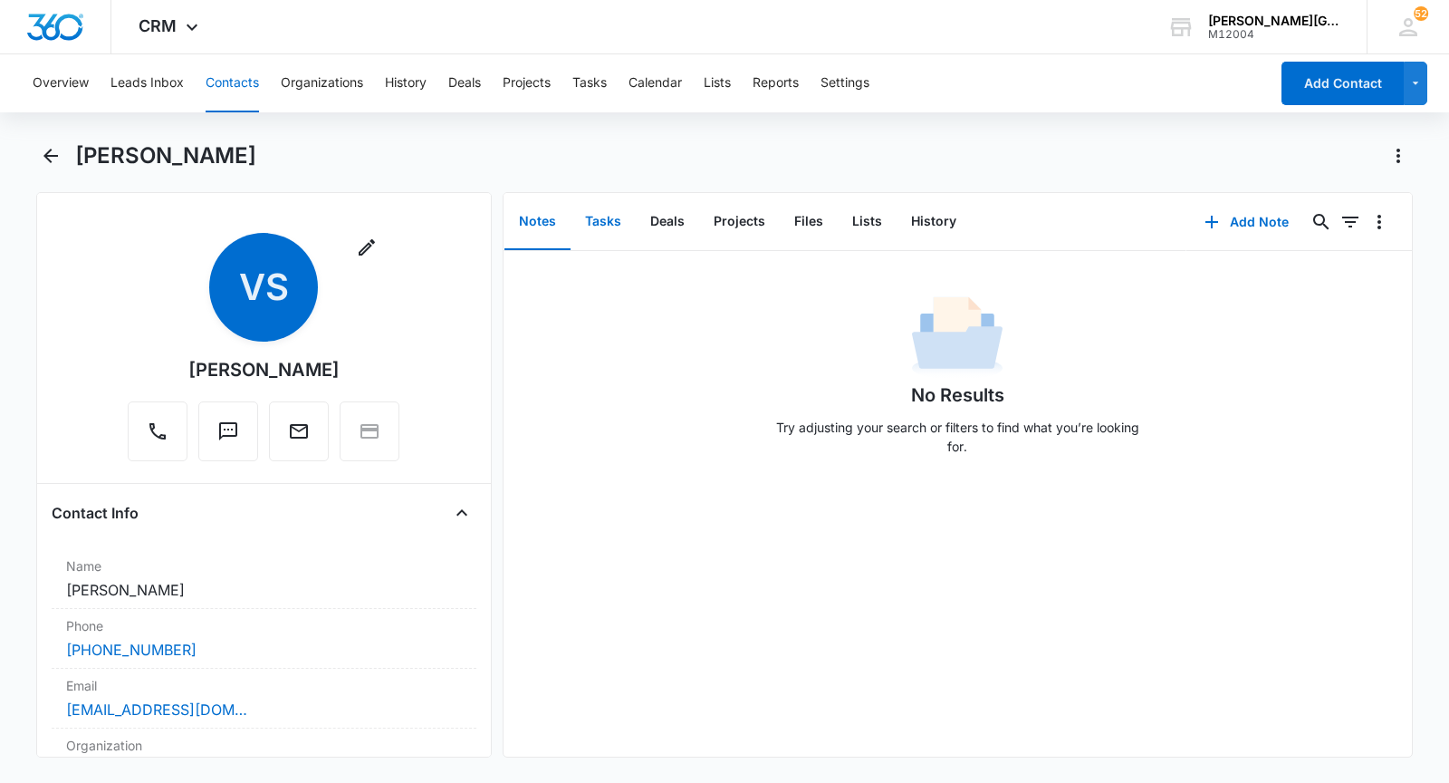
click at [605, 228] on button "Tasks" at bounding box center [603, 222] width 65 height 56
